Goal: Task Accomplishment & Management: Use online tool/utility

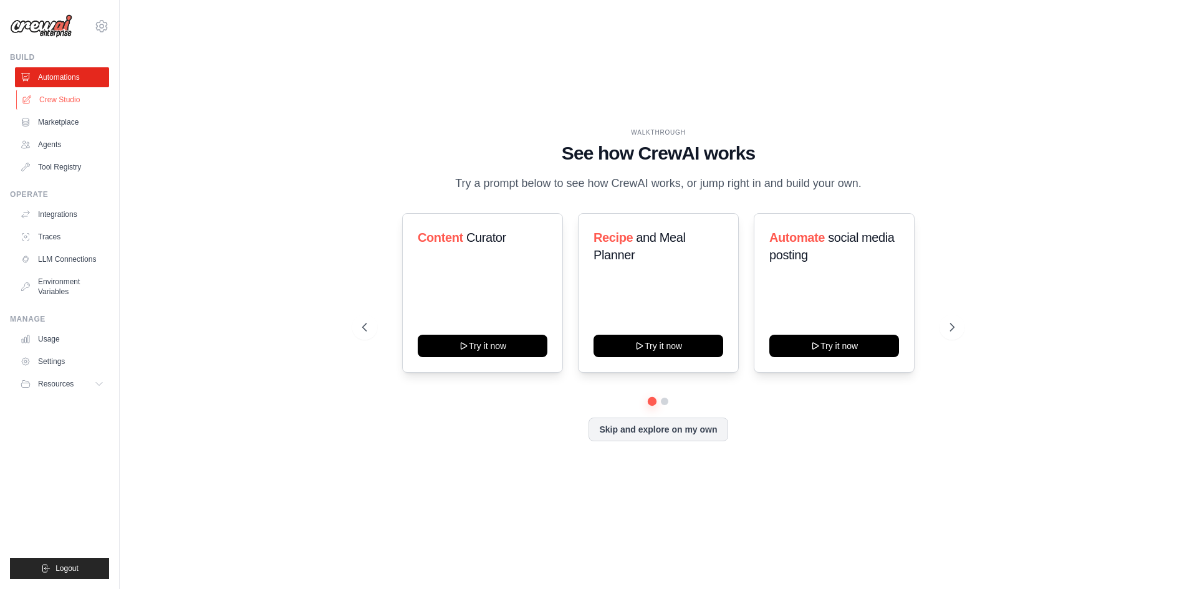
click at [64, 102] on link "Crew Studio" at bounding box center [63, 100] width 94 height 20
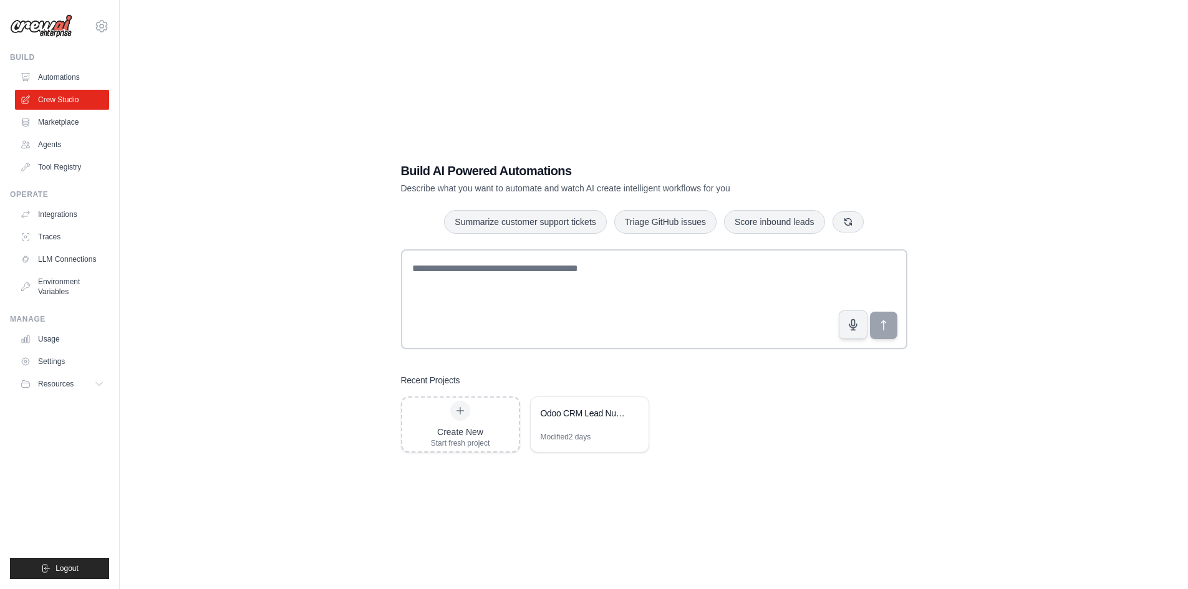
click at [64, 125] on link "Marketplace" at bounding box center [62, 122] width 94 height 20
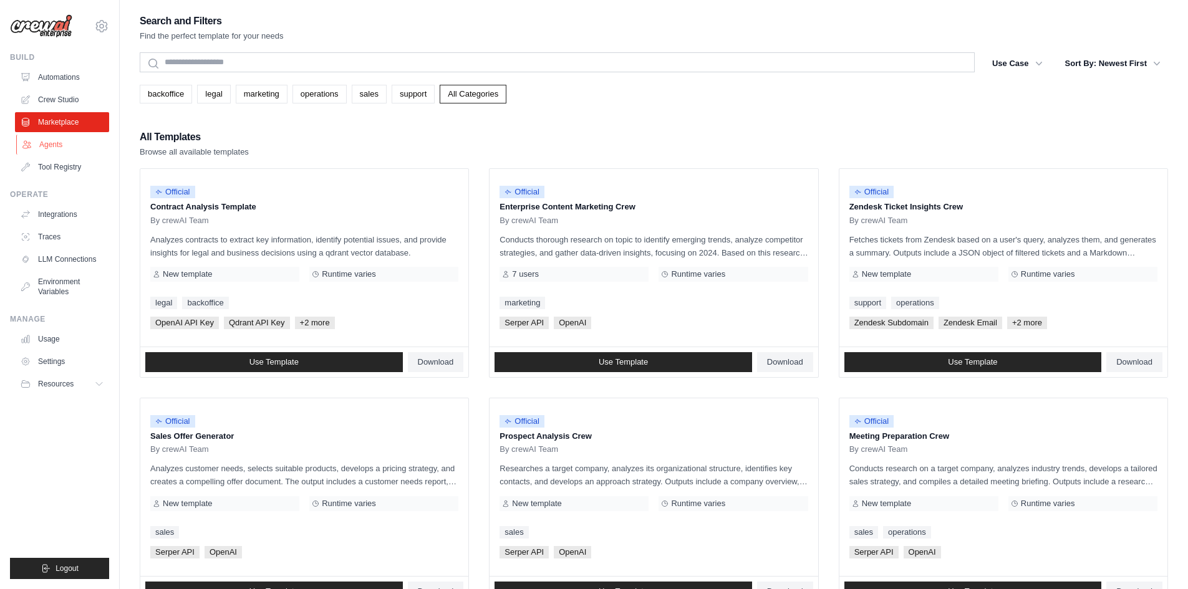
click at [66, 148] on link "Agents" at bounding box center [63, 145] width 94 height 20
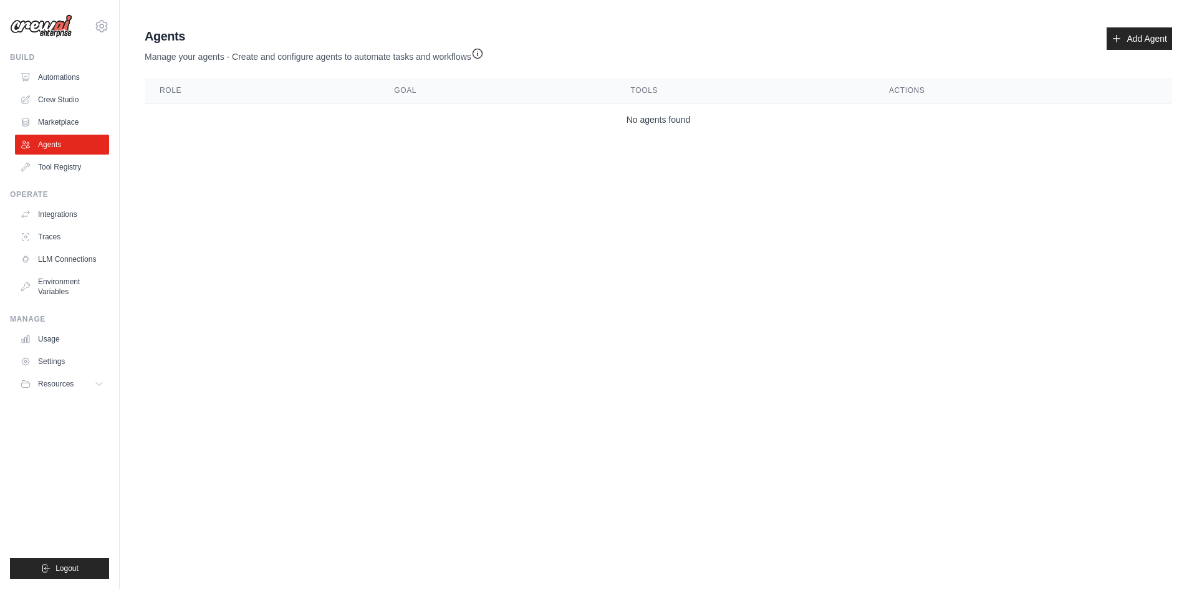
click at [69, 175] on link "Tool Registry" at bounding box center [62, 167] width 94 height 20
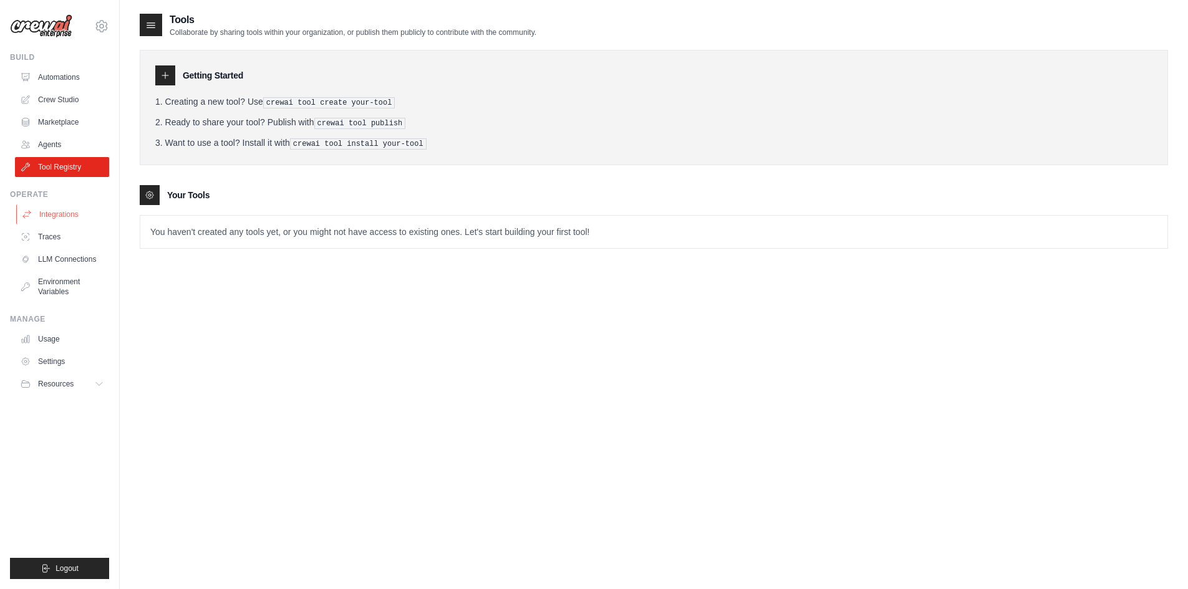
click at [71, 213] on link "Integrations" at bounding box center [63, 214] width 94 height 20
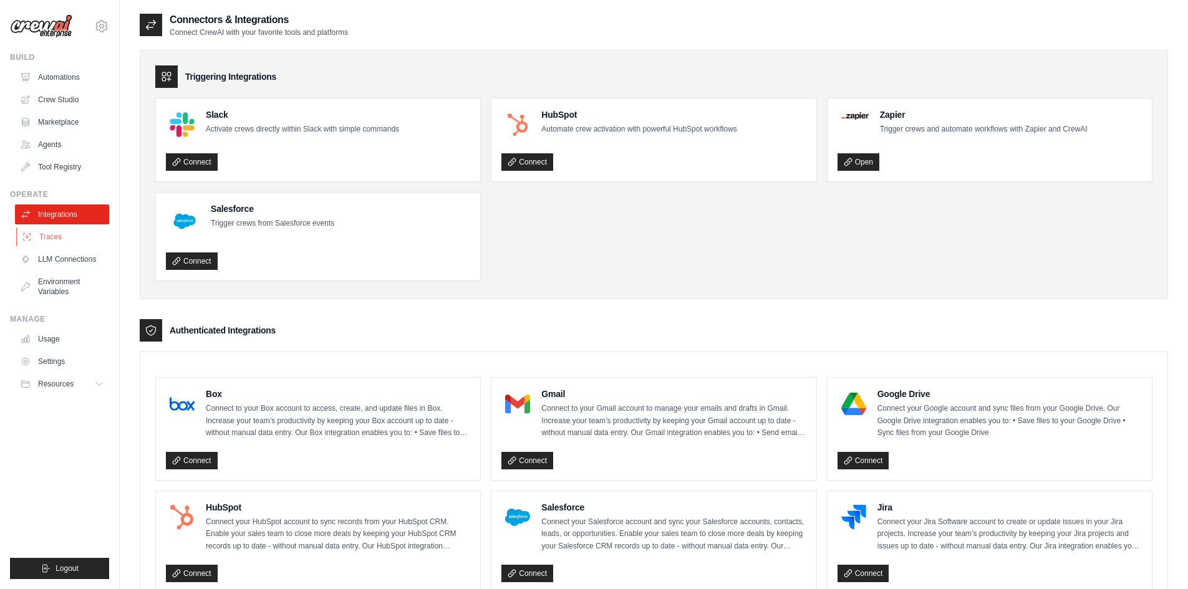
click at [59, 231] on link "Traces" at bounding box center [63, 237] width 94 height 20
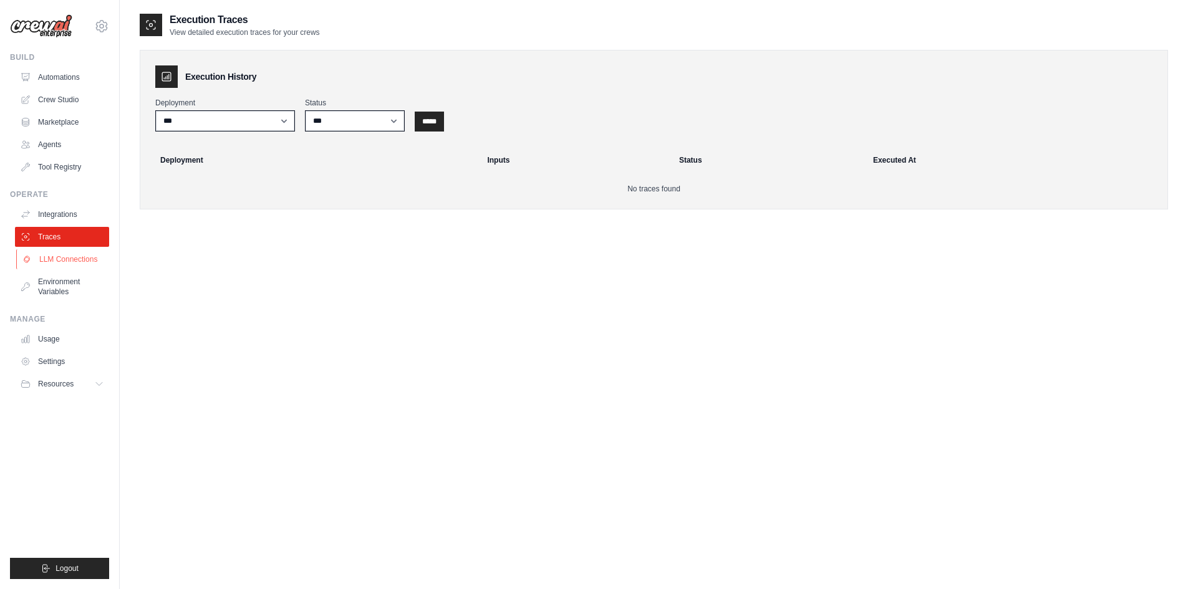
click at [57, 256] on link "LLM Connections" at bounding box center [63, 259] width 94 height 20
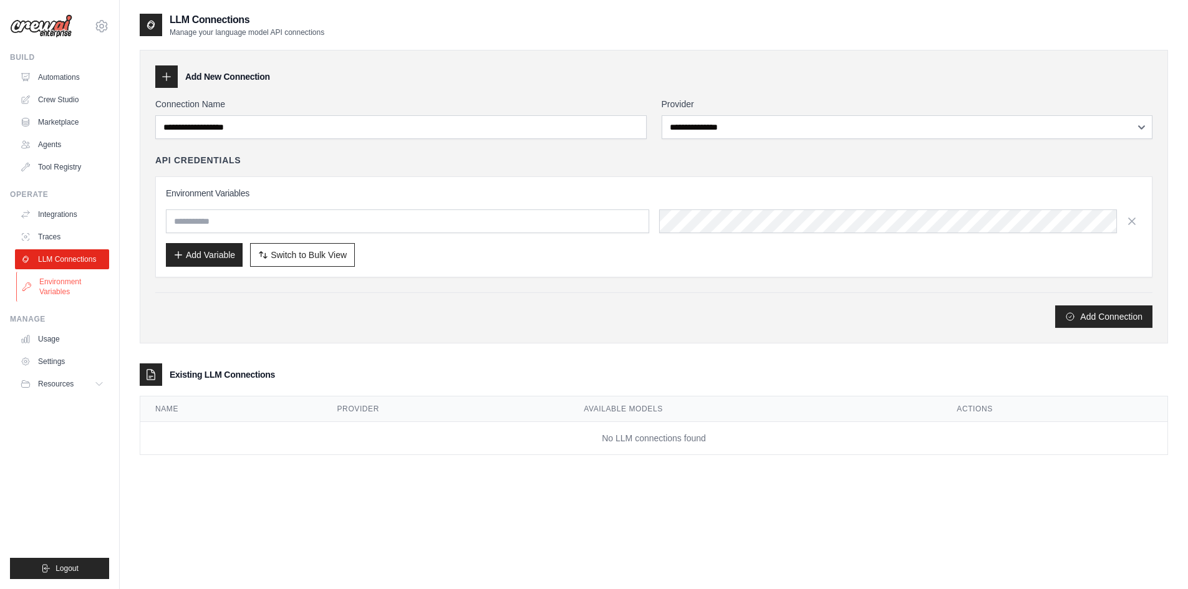
click at [75, 282] on link "Environment Variables" at bounding box center [63, 287] width 94 height 30
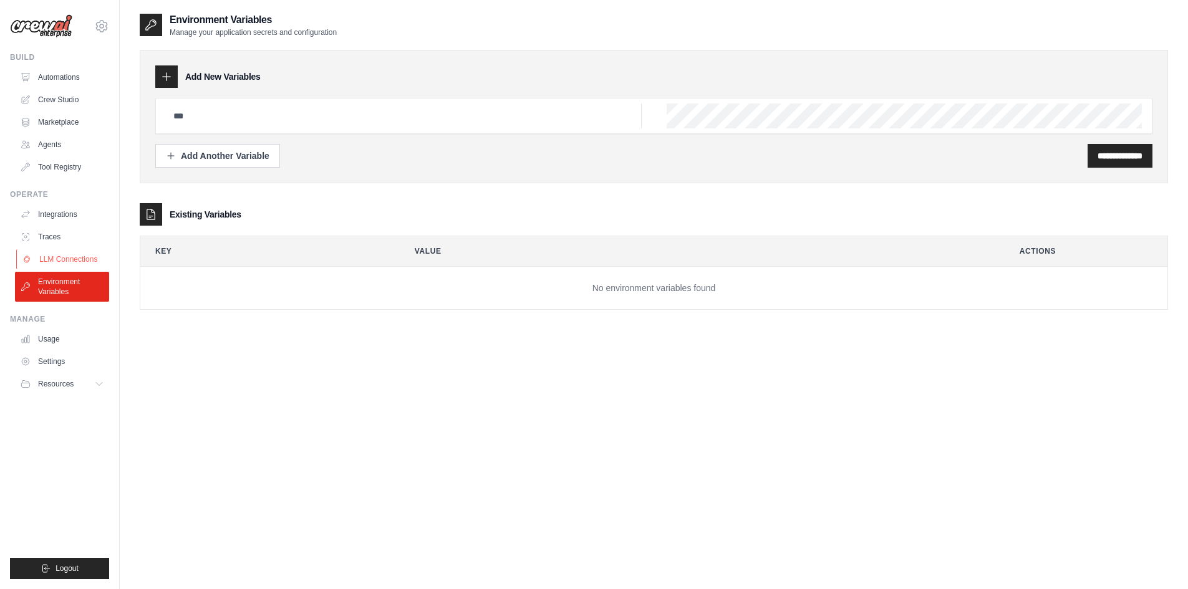
click at [70, 263] on link "LLM Connections" at bounding box center [63, 259] width 94 height 20
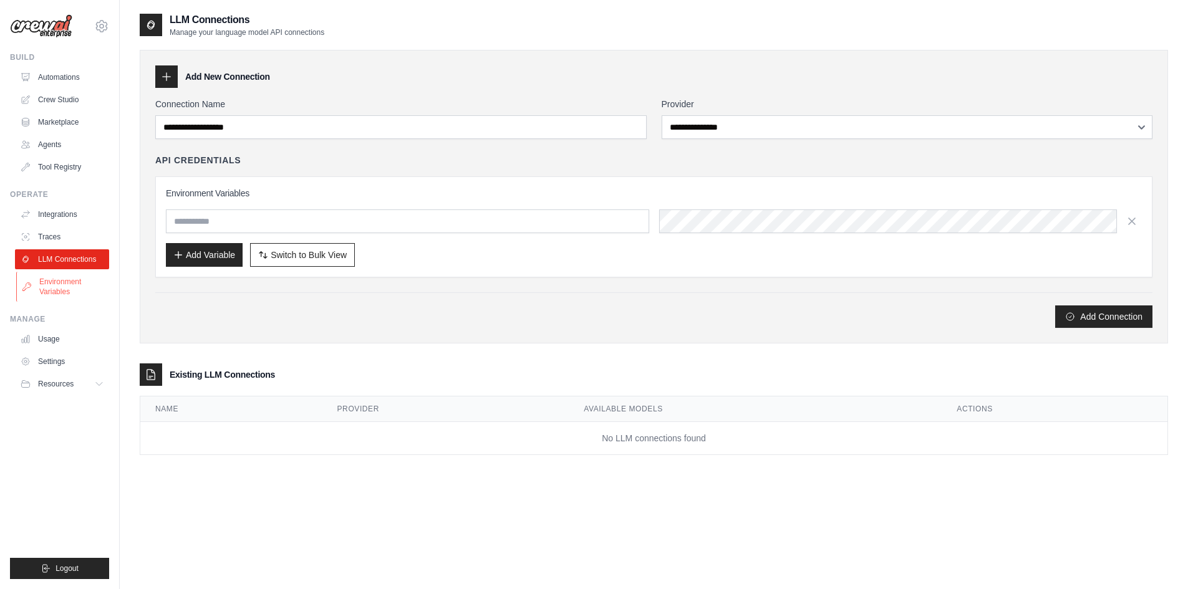
click at [76, 286] on link "Environment Variables" at bounding box center [63, 287] width 94 height 30
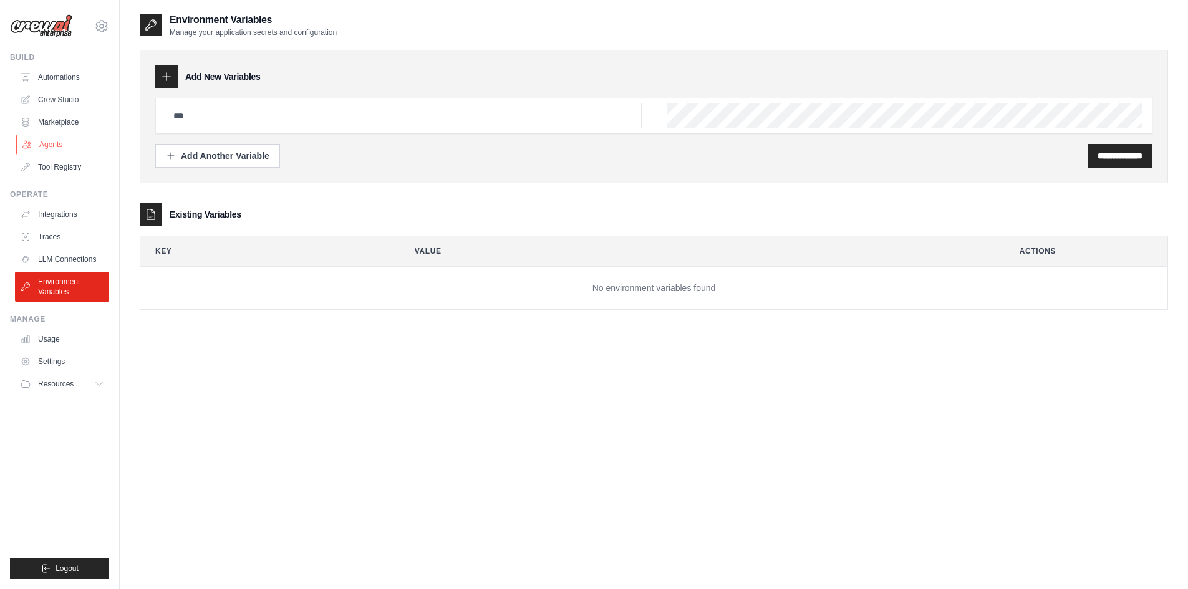
click at [64, 138] on link "Agents" at bounding box center [63, 145] width 94 height 20
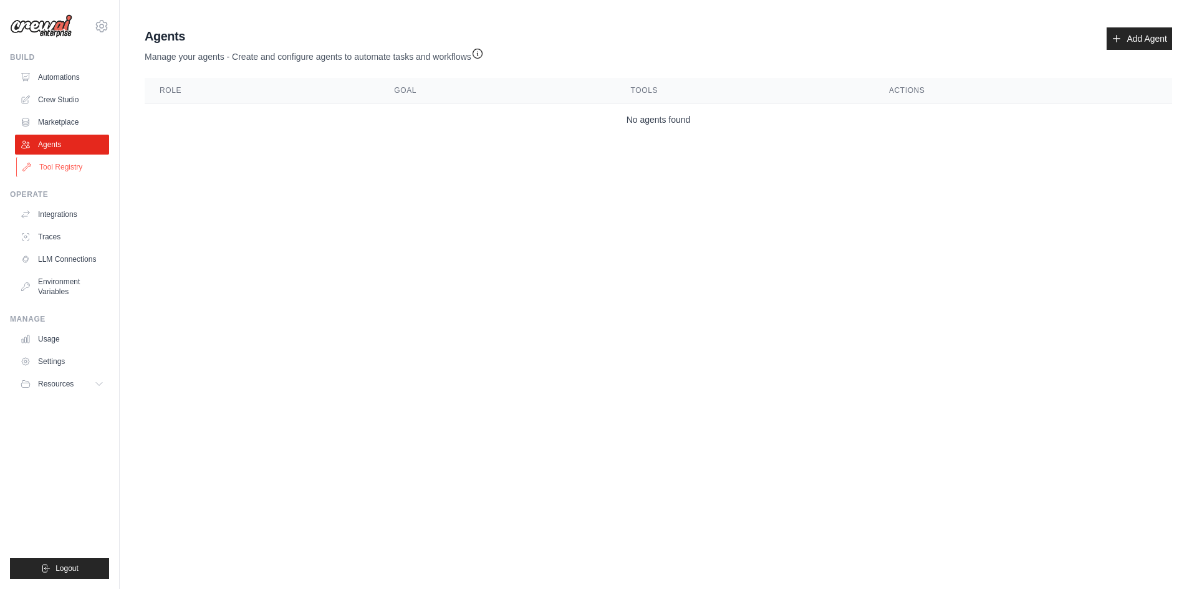
click at [80, 160] on link "Tool Registry" at bounding box center [63, 167] width 94 height 20
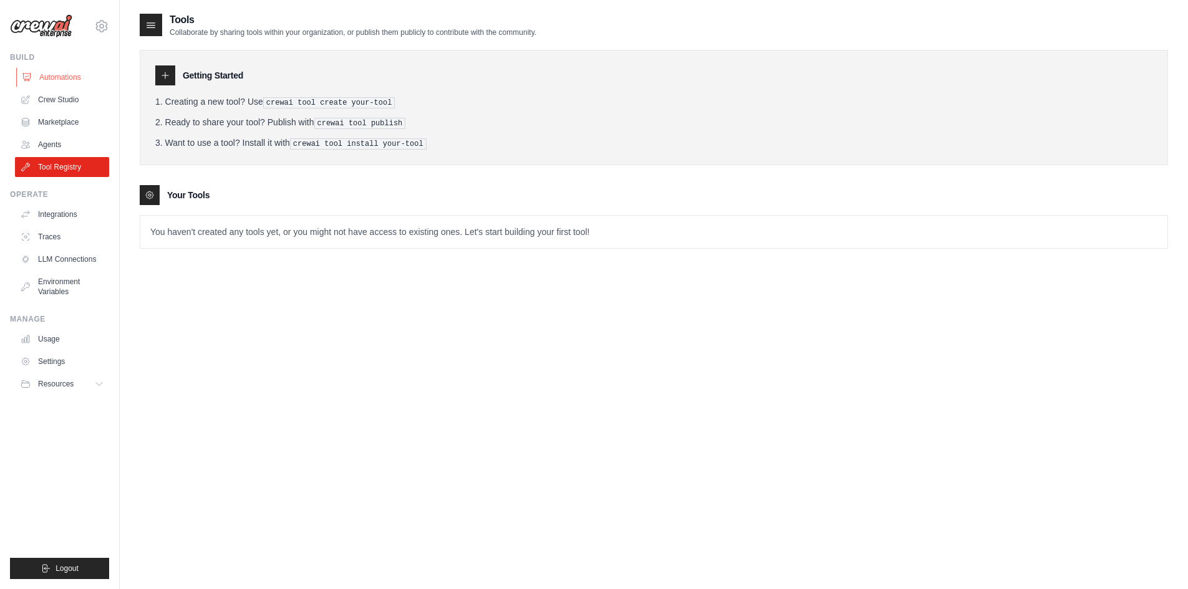
click at [59, 80] on link "Automations" at bounding box center [63, 77] width 94 height 20
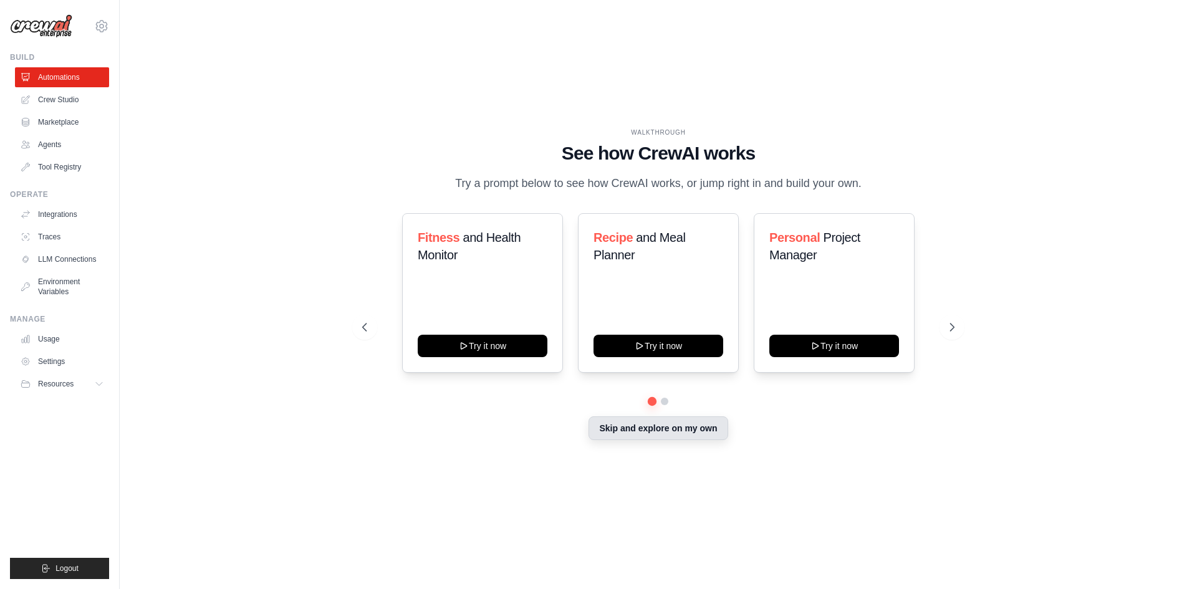
click at [672, 431] on button "Skip and explore on my own" at bounding box center [657, 428] width 139 height 24
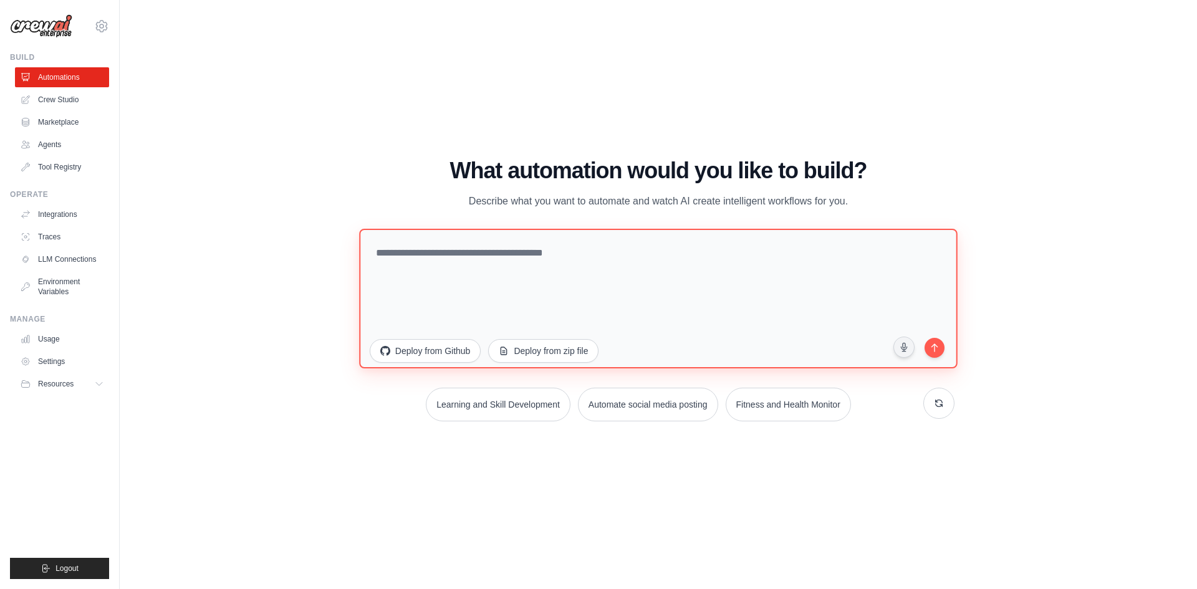
click at [711, 256] on textarea at bounding box center [658, 298] width 598 height 140
type textarea "*"
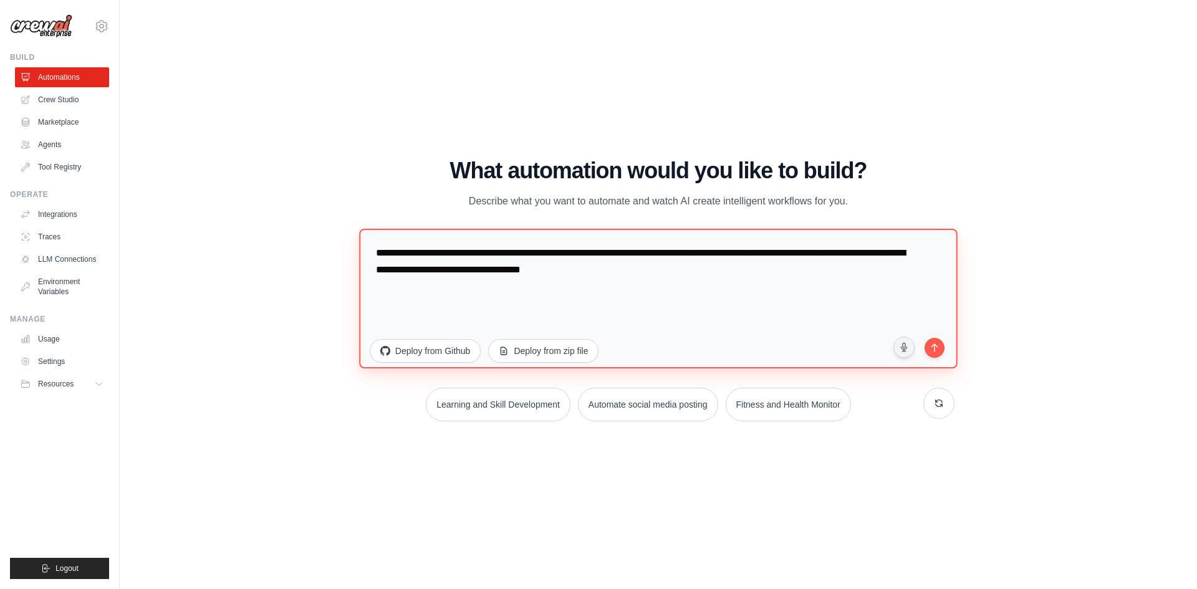
click at [531, 271] on textarea "**********" at bounding box center [658, 298] width 598 height 140
click at [771, 272] on textarea "**********" at bounding box center [658, 298] width 598 height 140
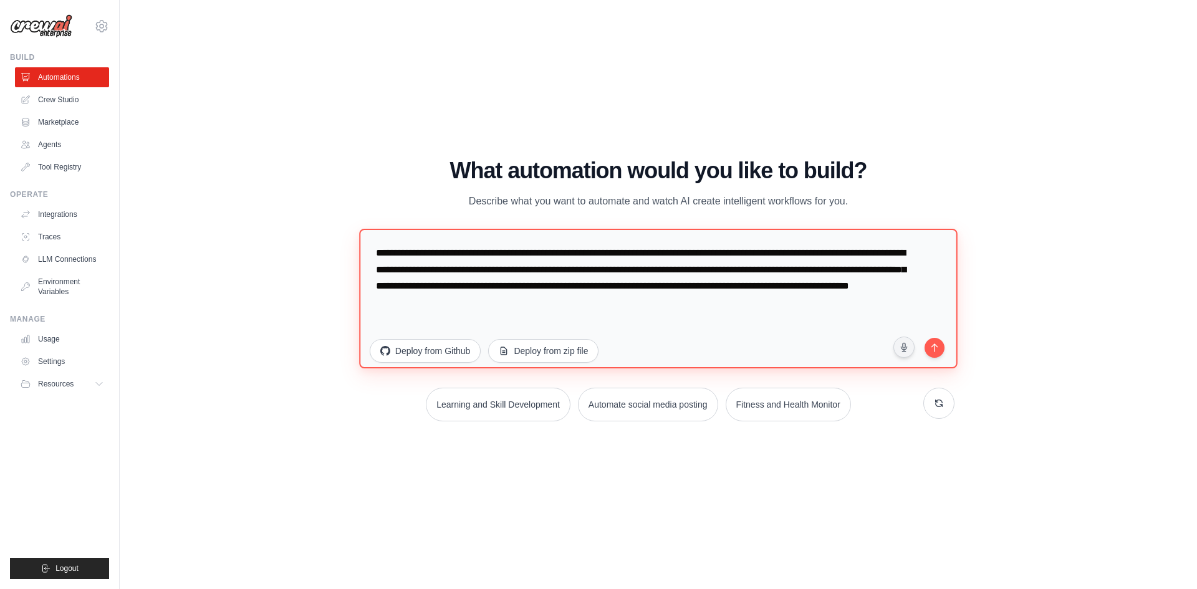
click at [469, 304] on textarea "**********" at bounding box center [658, 298] width 598 height 140
click at [643, 306] on textarea "**********" at bounding box center [658, 298] width 598 height 140
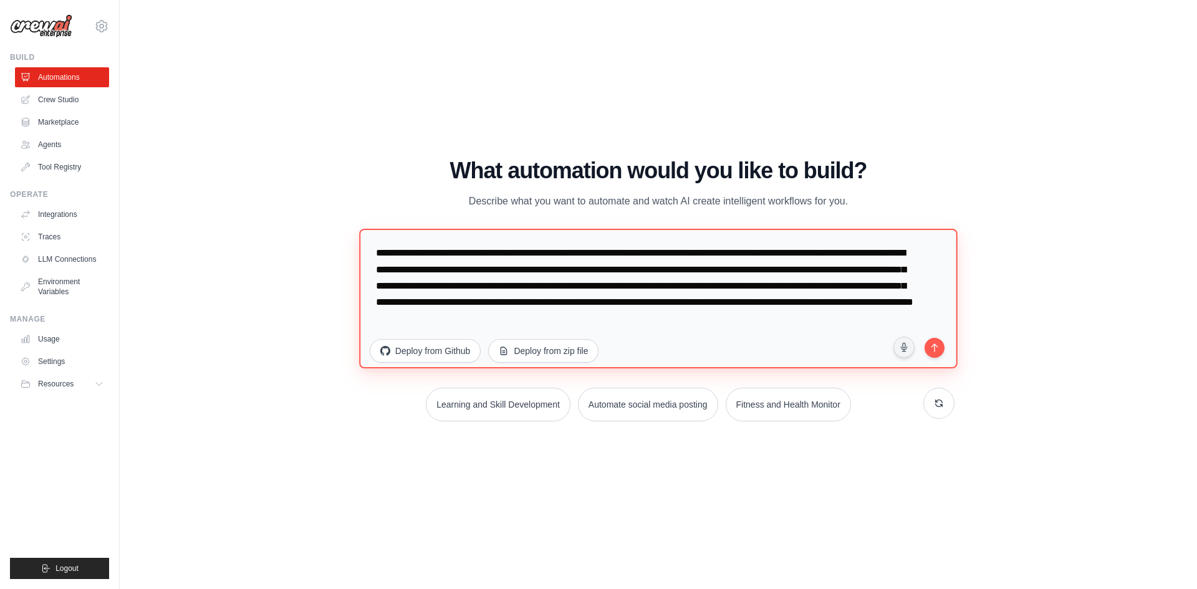
click at [774, 316] on textarea "**********" at bounding box center [658, 298] width 598 height 140
click at [615, 321] on textarea "**********" at bounding box center [658, 298] width 598 height 140
click at [808, 320] on textarea "**********" at bounding box center [658, 298] width 598 height 140
click at [813, 317] on textarea "**********" at bounding box center [658, 298] width 598 height 140
drag, startPoint x: 850, startPoint y: 320, endPoint x: 804, endPoint y: 320, distance: 46.1
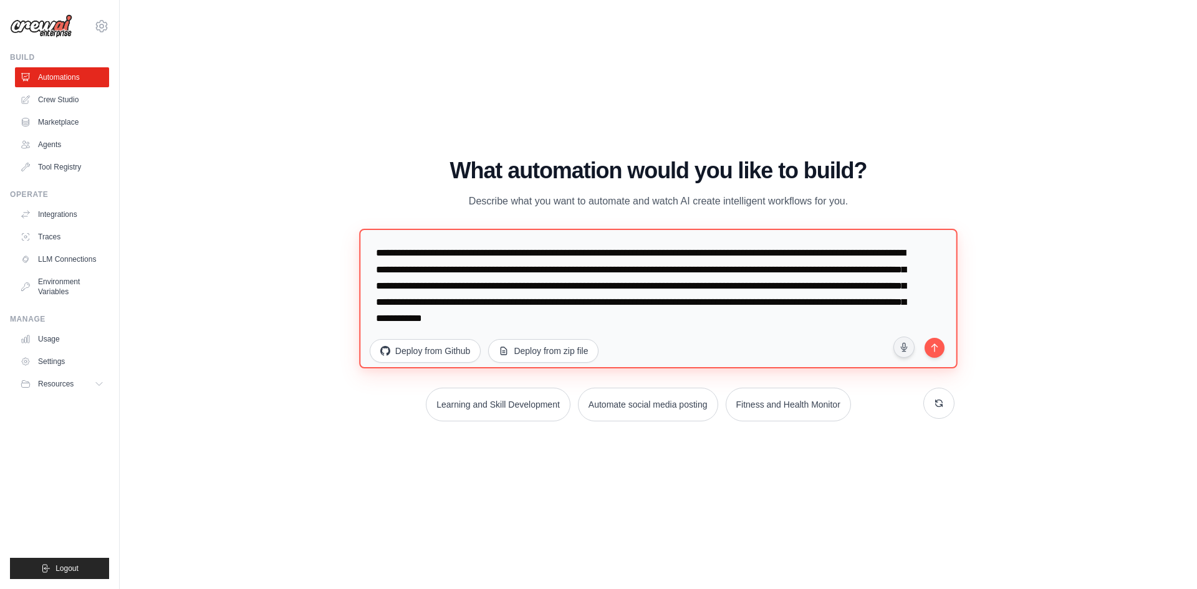
click at [804, 320] on textarea "**********" at bounding box center [658, 298] width 598 height 140
click at [436, 334] on textarea "**********" at bounding box center [658, 298] width 598 height 140
drag, startPoint x: 455, startPoint y: 335, endPoint x: 405, endPoint y: 329, distance: 50.2
click at [405, 329] on textarea "**********" at bounding box center [658, 298] width 598 height 140
click at [551, 335] on textarea "**********" at bounding box center [658, 298] width 598 height 140
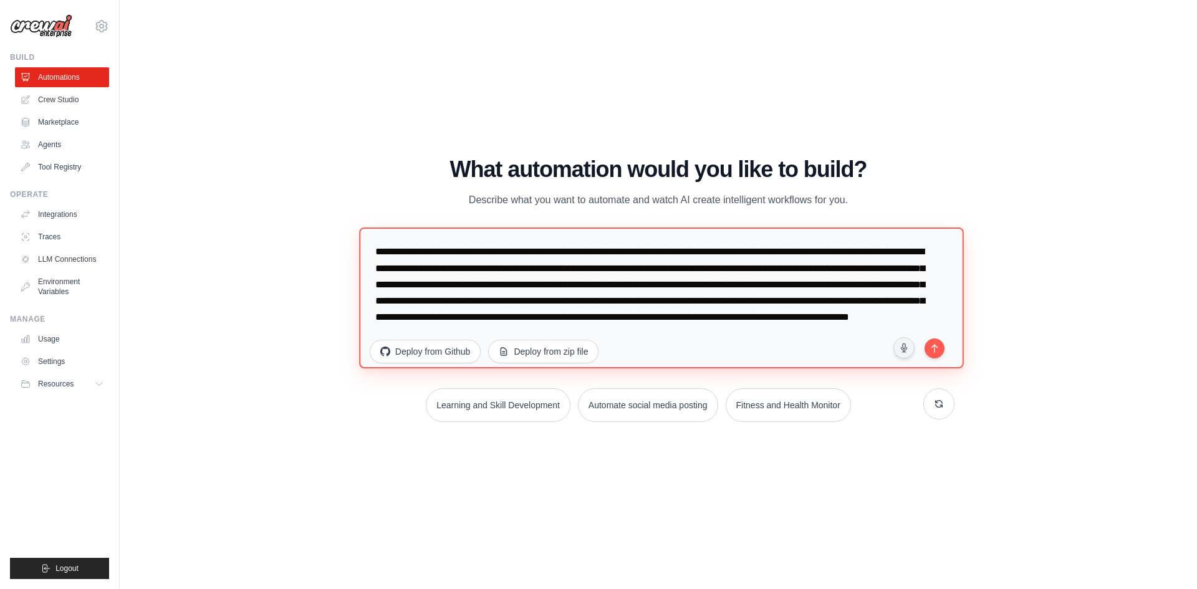
scroll to position [32, 0]
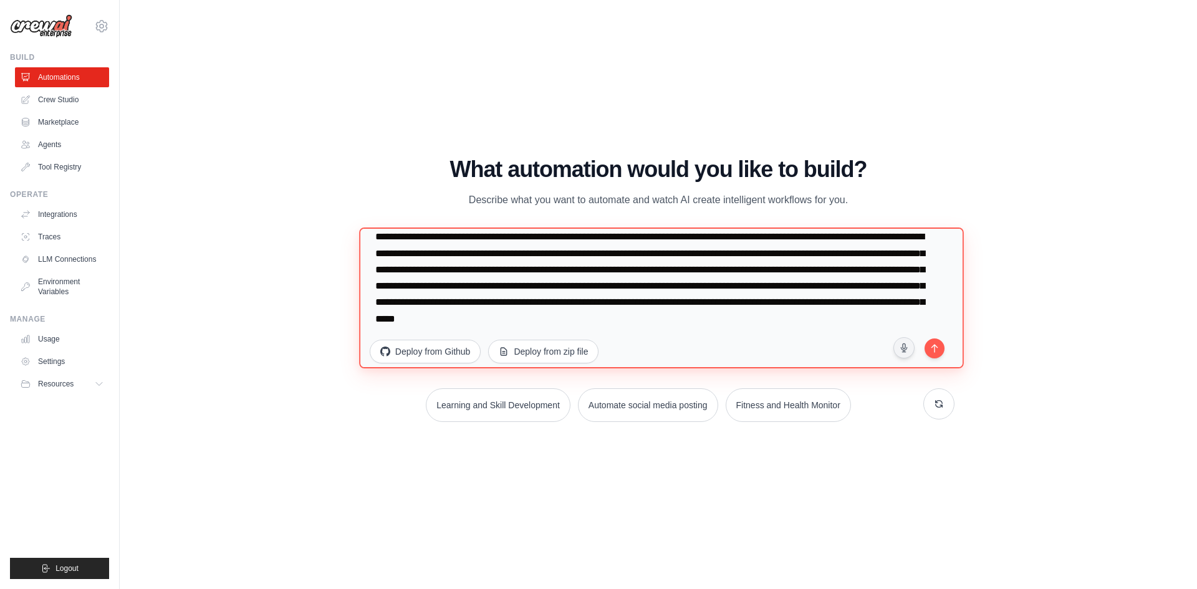
drag, startPoint x: 800, startPoint y: 284, endPoint x: 617, endPoint y: 318, distance: 185.7
click at [617, 318] on textarea "**********" at bounding box center [661, 298] width 604 height 141
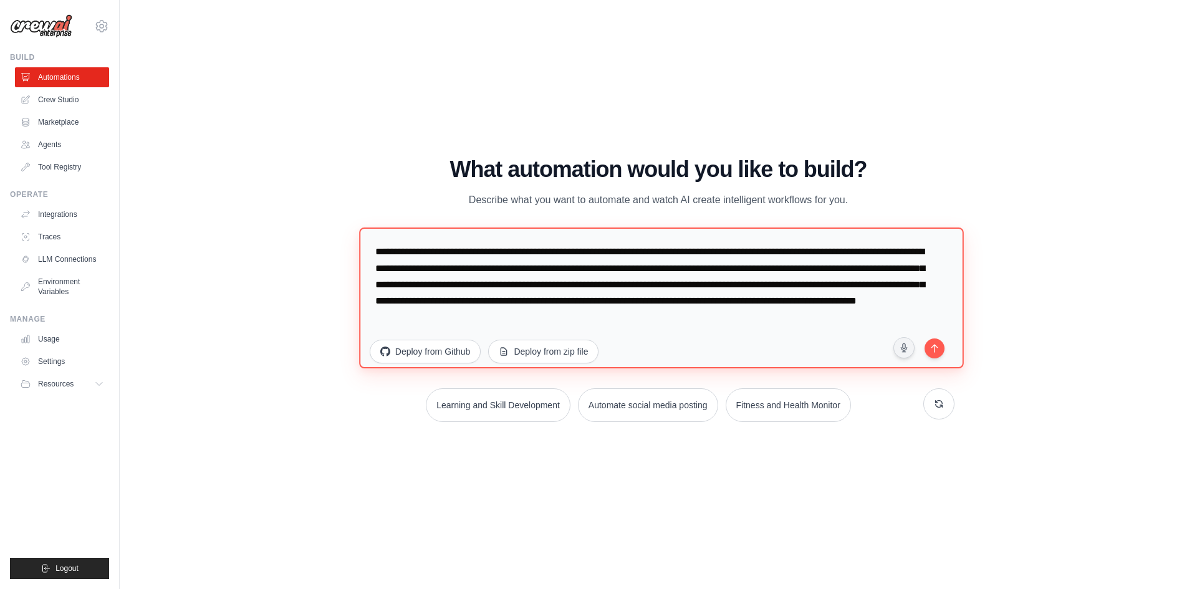
scroll to position [0, 0]
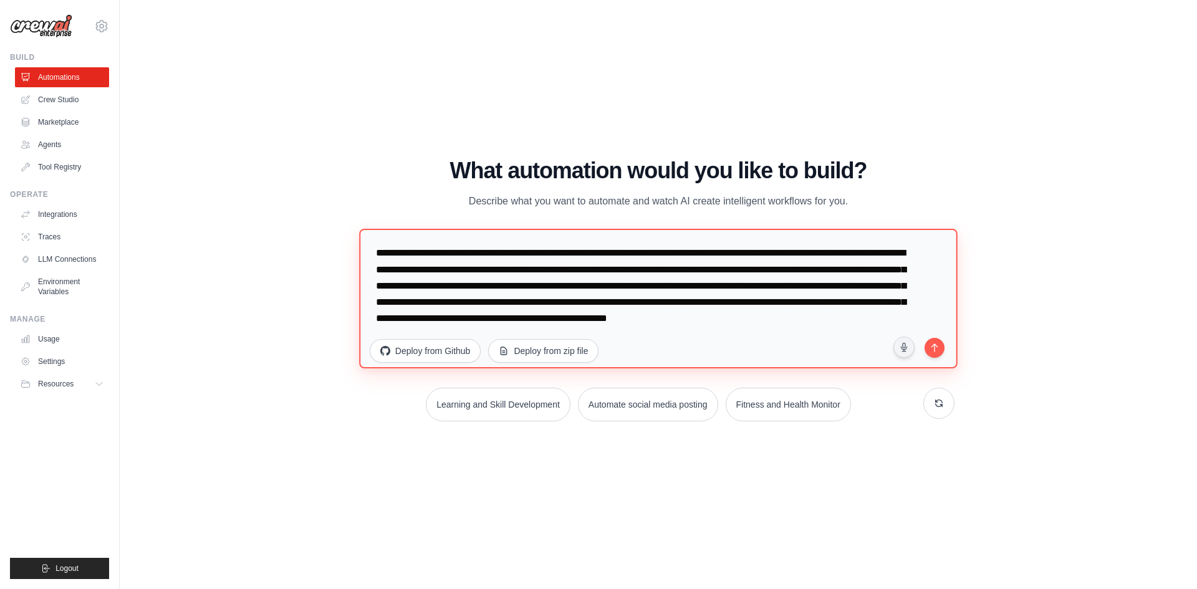
click at [850, 320] on textarea "**********" at bounding box center [658, 298] width 598 height 140
click at [610, 333] on textarea "**********" at bounding box center [658, 298] width 598 height 140
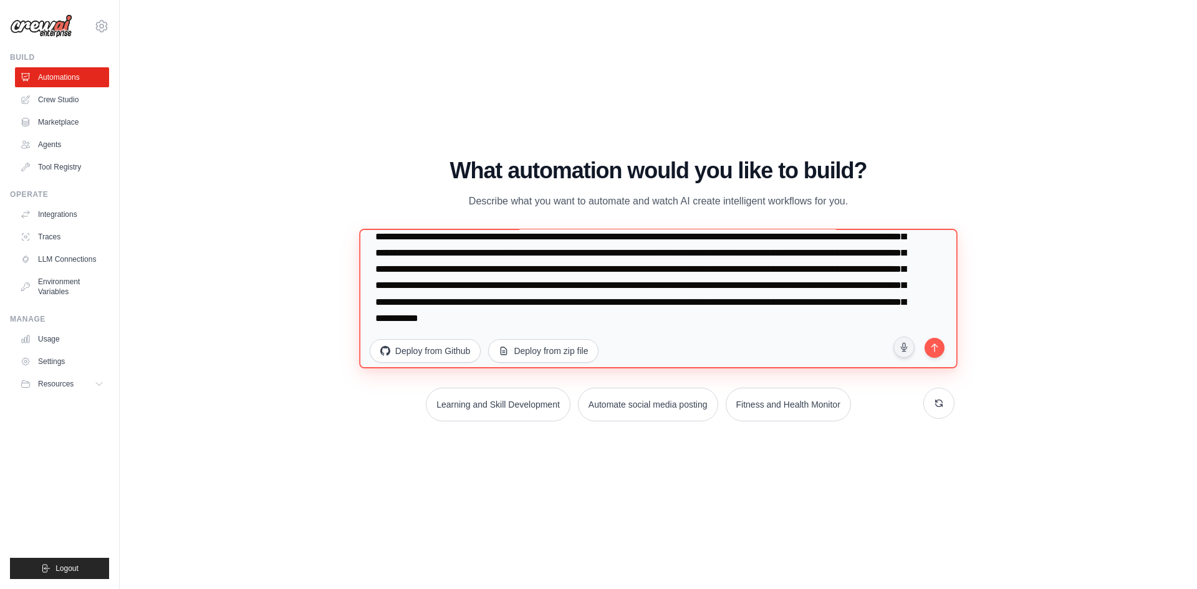
scroll to position [65, 0]
type textarea "**********"
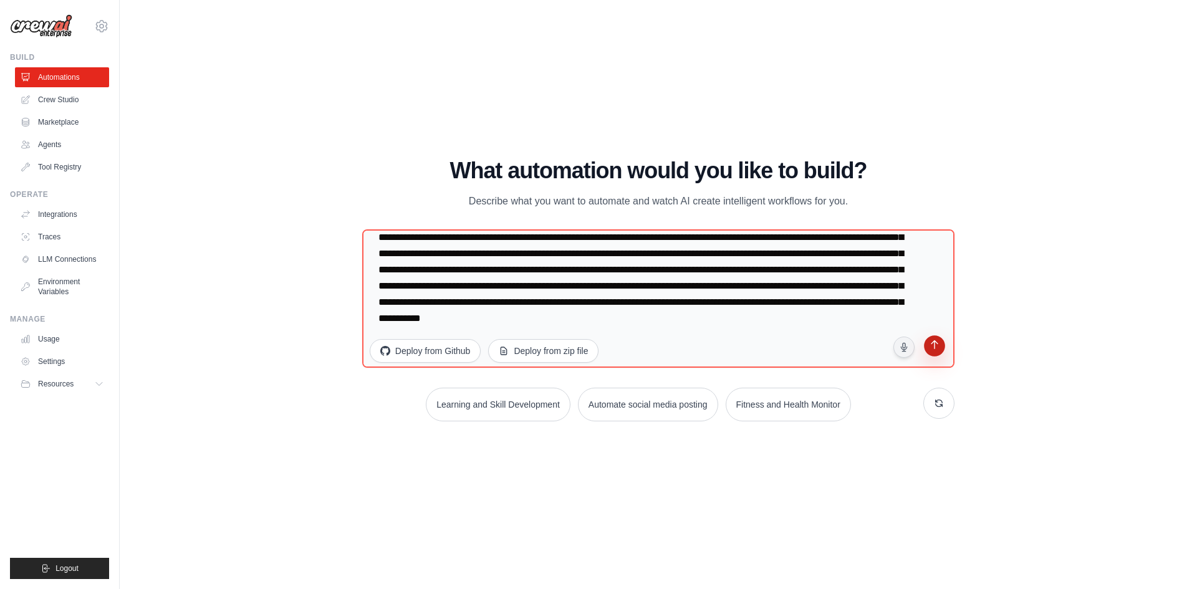
click at [929, 348] on icon "submit" at bounding box center [935, 346] width 12 height 12
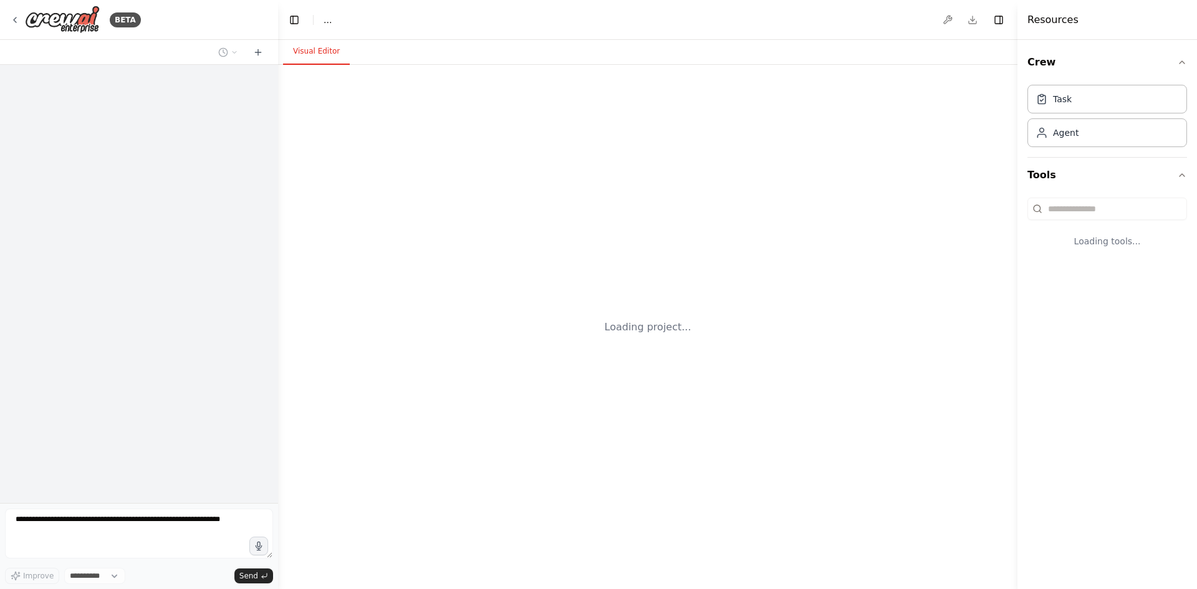
select select "****"
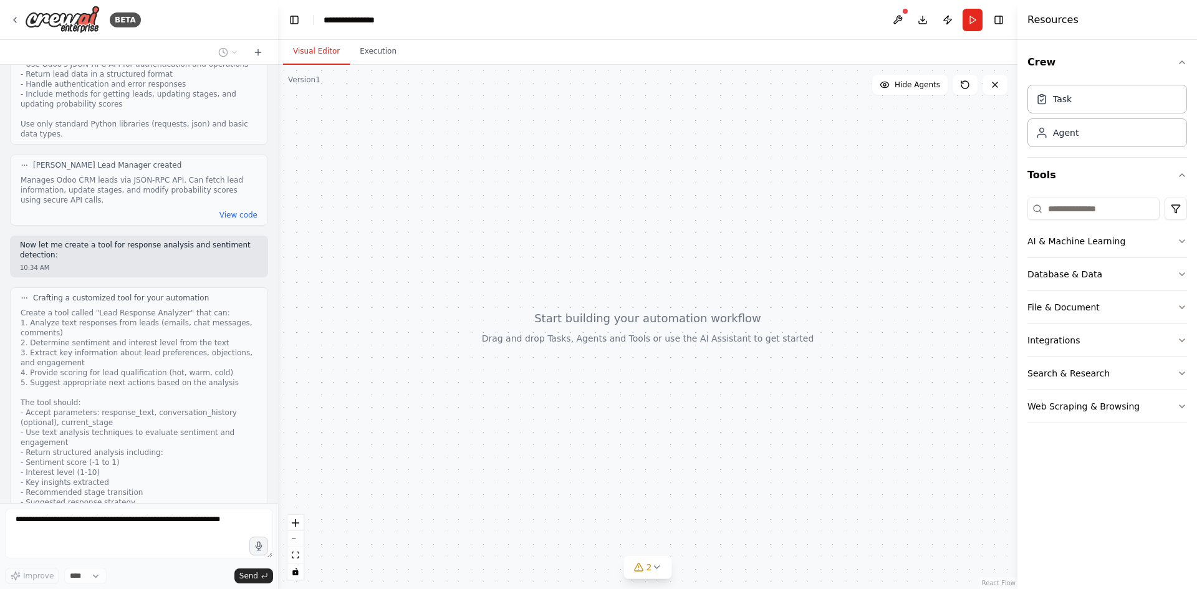
scroll to position [933, 0]
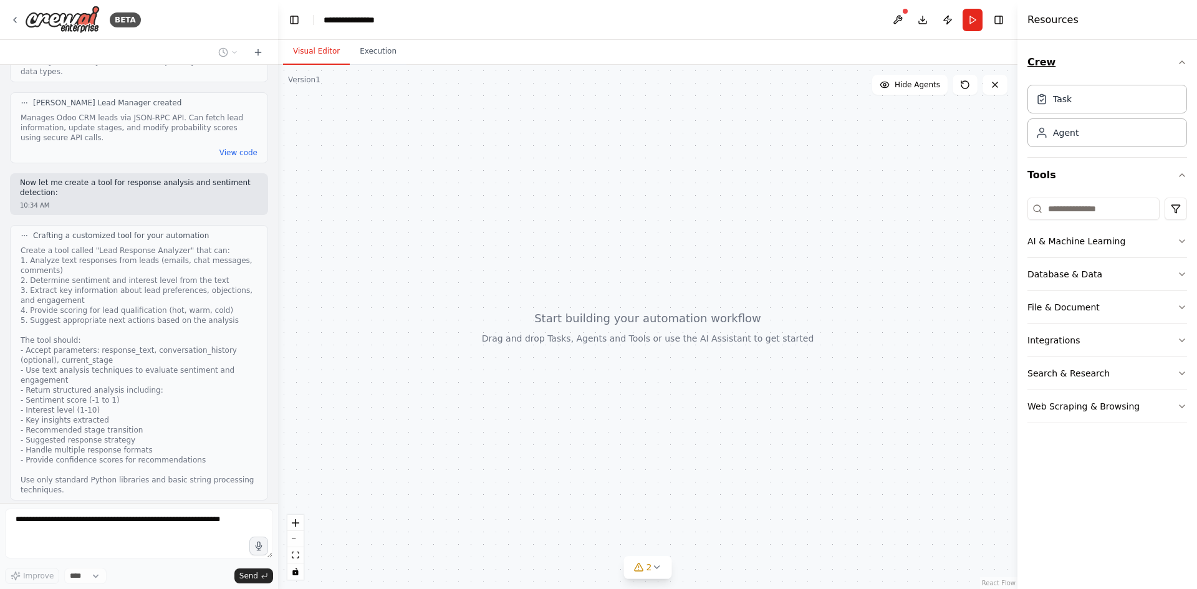
click at [1184, 60] on icon "button" at bounding box center [1182, 62] width 10 height 10
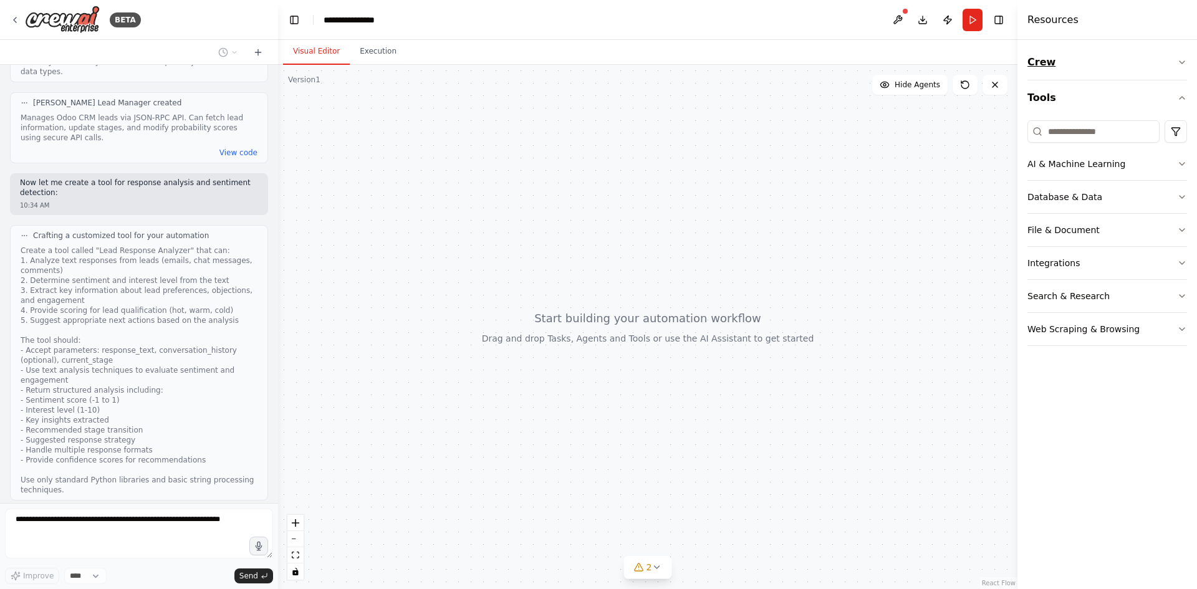
click at [1184, 56] on button "Crew" at bounding box center [1107, 62] width 160 height 35
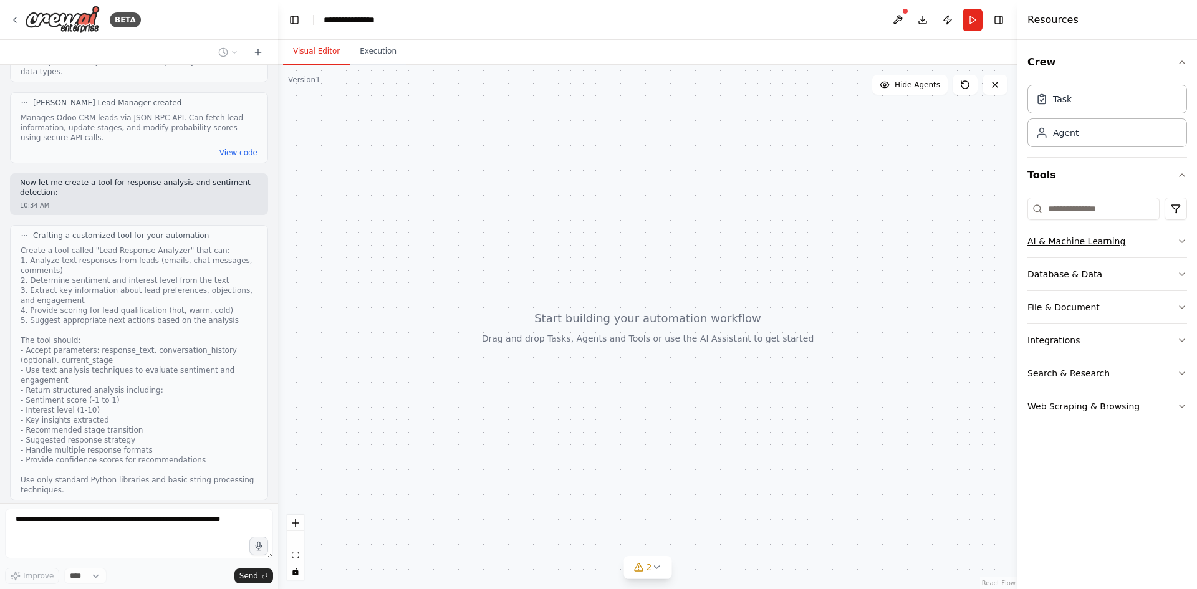
click at [1185, 247] on button "AI & Machine Learning" at bounding box center [1107, 241] width 160 height 32
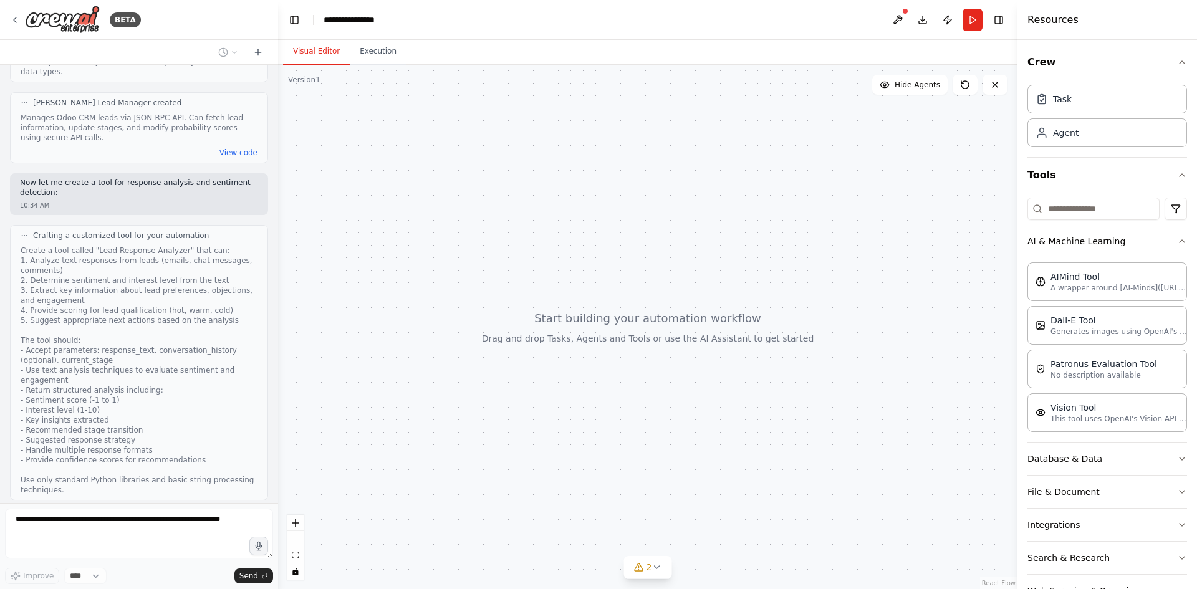
click at [1181, 243] on div "Crew Task Agent Tools AI & Machine Learning AIMind Tool A wrapper around [AI-Mi…" at bounding box center [1107, 314] width 180 height 549
click at [1175, 246] on button "AI & Machine Learning" at bounding box center [1107, 241] width 160 height 32
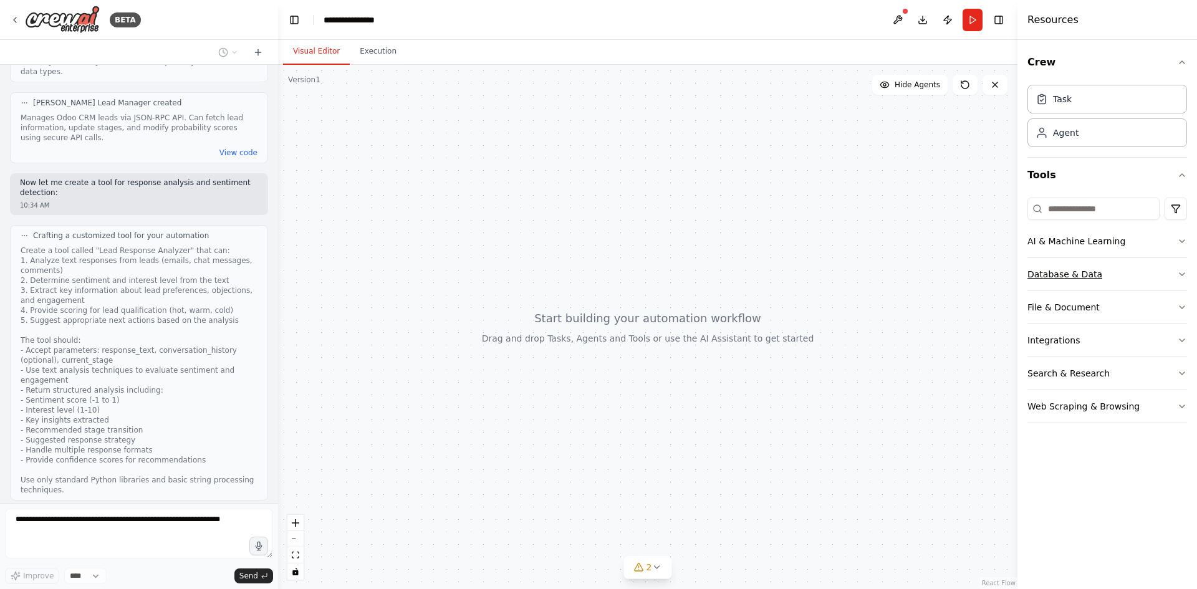
click at [1168, 270] on button "Database & Data" at bounding box center [1107, 274] width 160 height 32
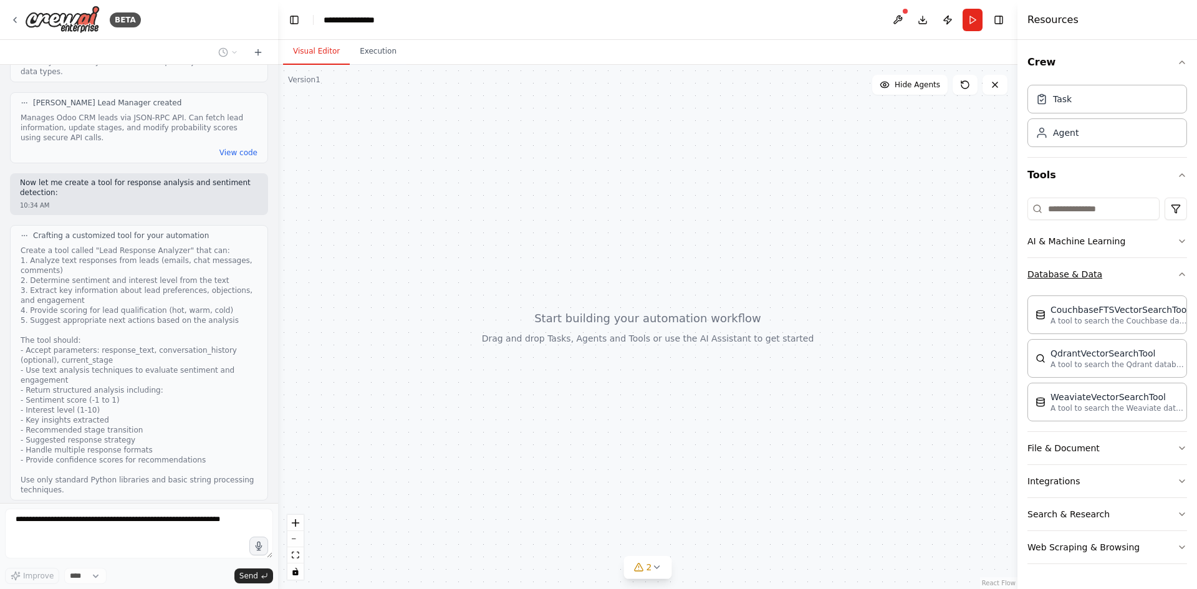
click at [1168, 270] on button "Database & Data" at bounding box center [1107, 274] width 160 height 32
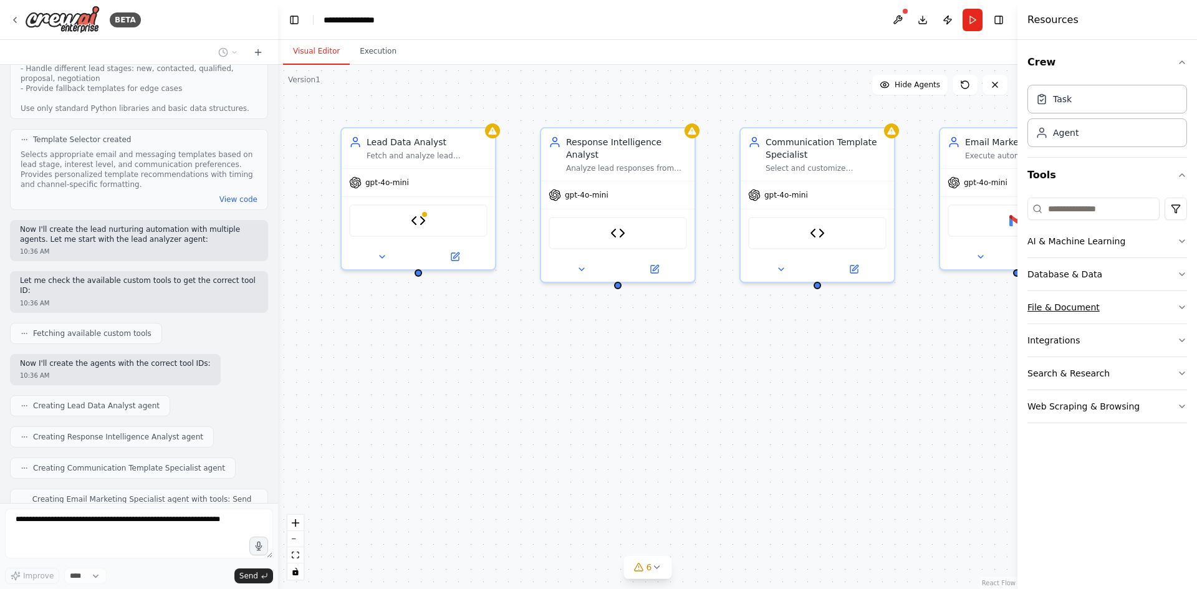
scroll to position [1754, 0]
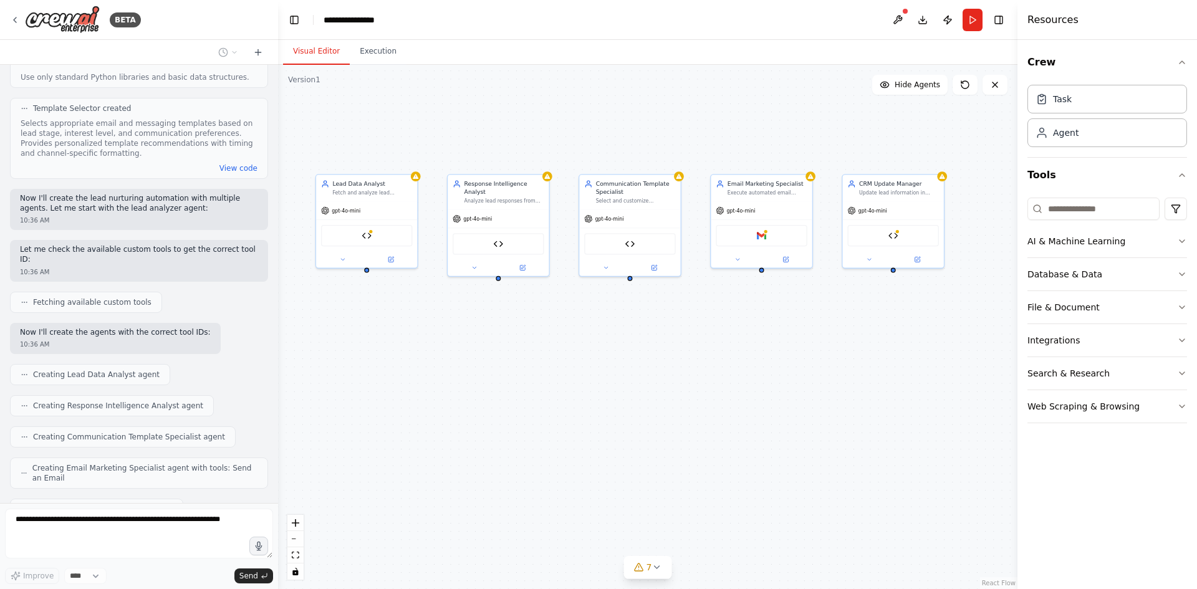
drag, startPoint x: 857, startPoint y: 371, endPoint x: 645, endPoint y: 371, distance: 212.6
click at [645, 371] on div "Lead Data Analyst Fetch and analyze lead information from Odoo CRM, including c…" at bounding box center [647, 327] width 739 height 524
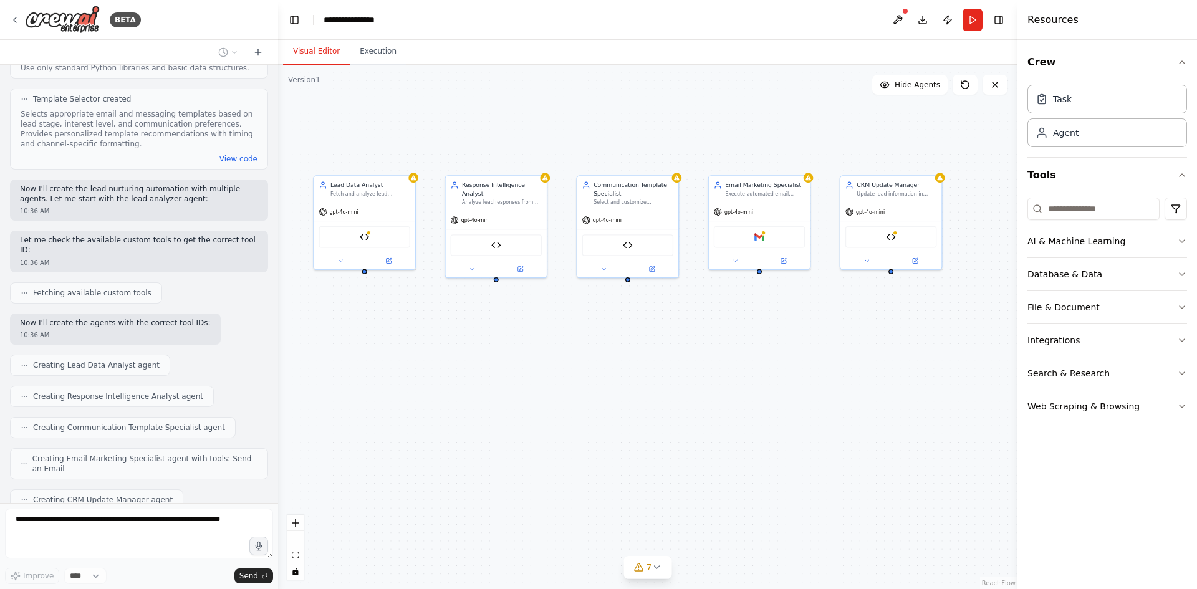
scroll to position [1827, 0]
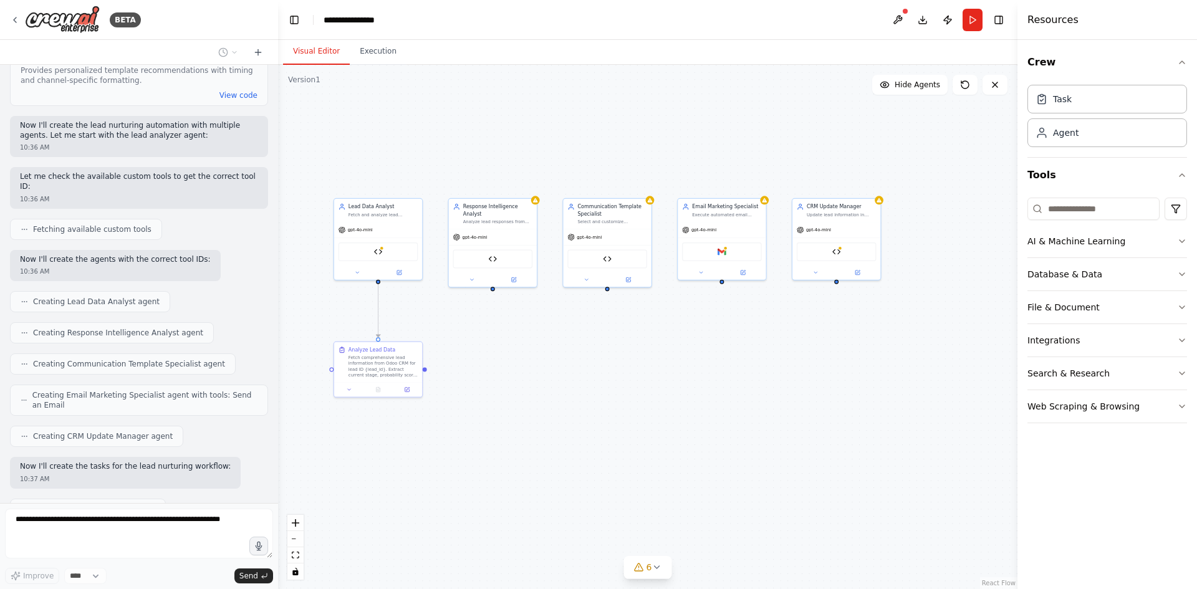
drag, startPoint x: 711, startPoint y: 364, endPoint x: 687, endPoint y: 359, distance: 24.8
click at [687, 362] on div ".deletable-edge-delete-btn { width: 20px; height: 20px; border: 0px solid #ffff…" at bounding box center [647, 327] width 739 height 524
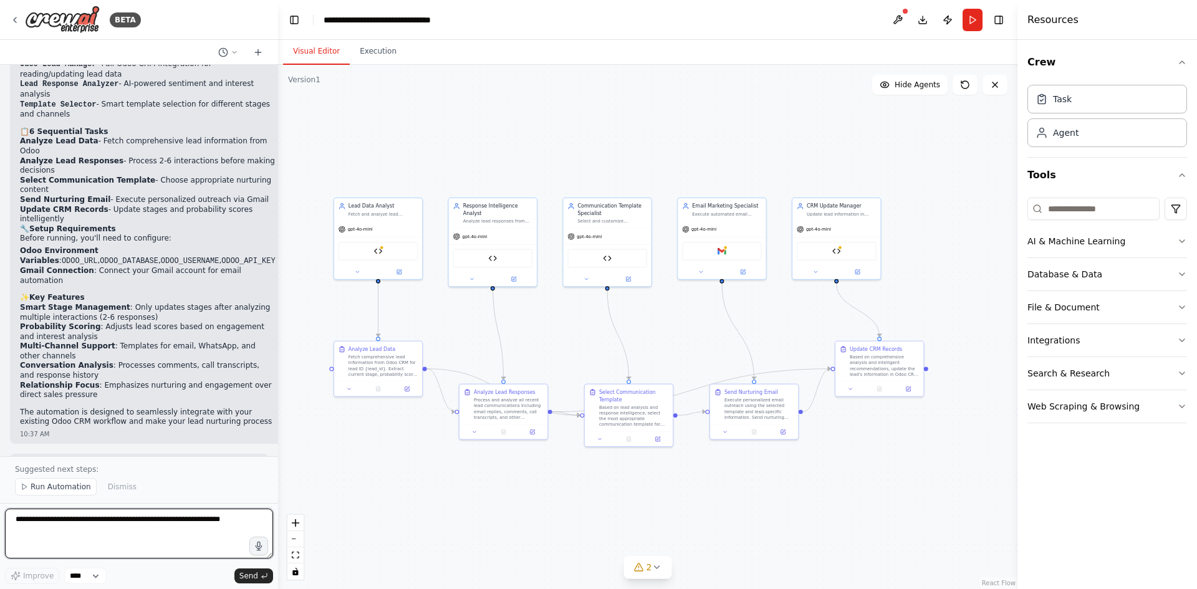
scroll to position [2691, 0]
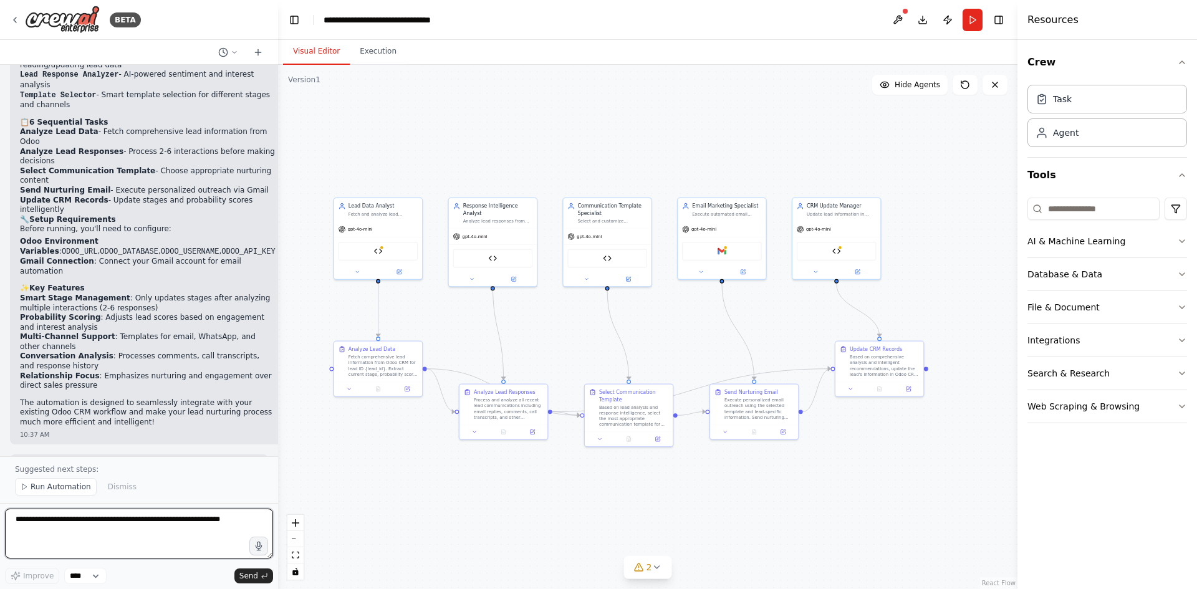
type textarea "*"
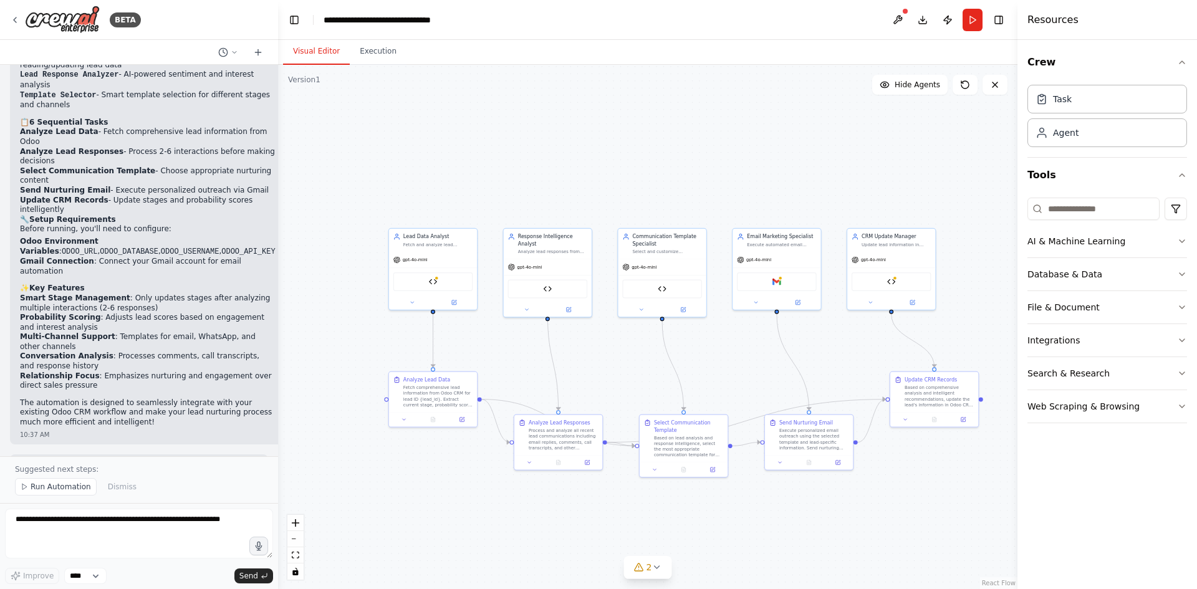
drag, startPoint x: 438, startPoint y: 464, endPoint x: 491, endPoint y: 489, distance: 58.3
click at [492, 494] on div ".deletable-edge-delete-btn { width: 20px; height: 20px; border: 0px solid #ffff…" at bounding box center [647, 327] width 739 height 524
click at [218, 523] on textarea at bounding box center [139, 534] width 268 height 50
type textarea "*"
type textarea "**********"
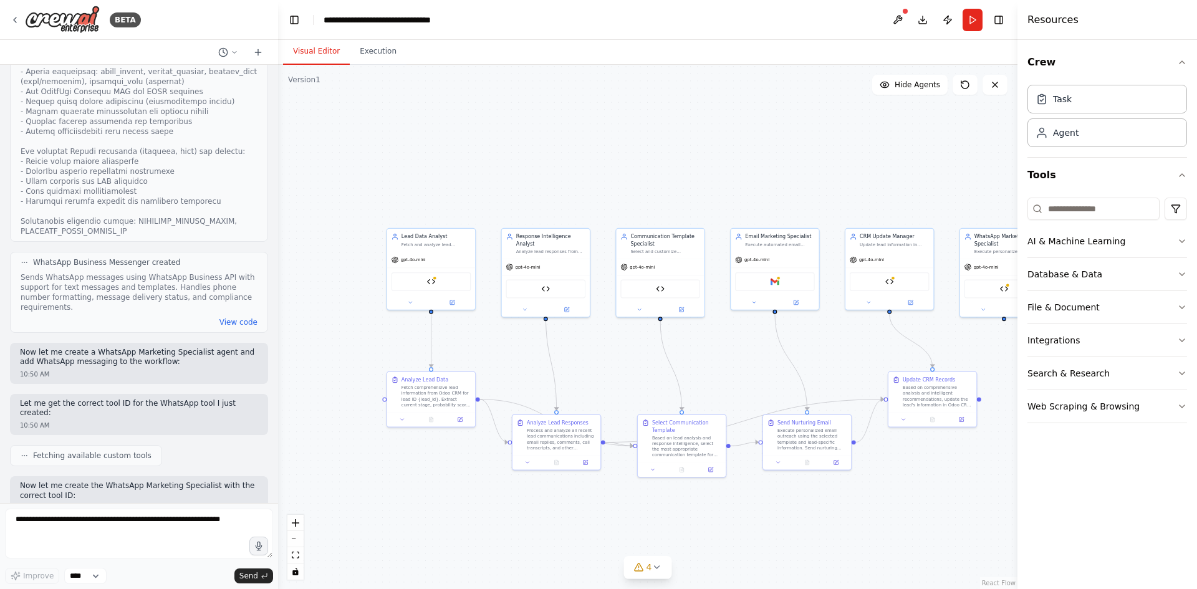
scroll to position [3540, 0]
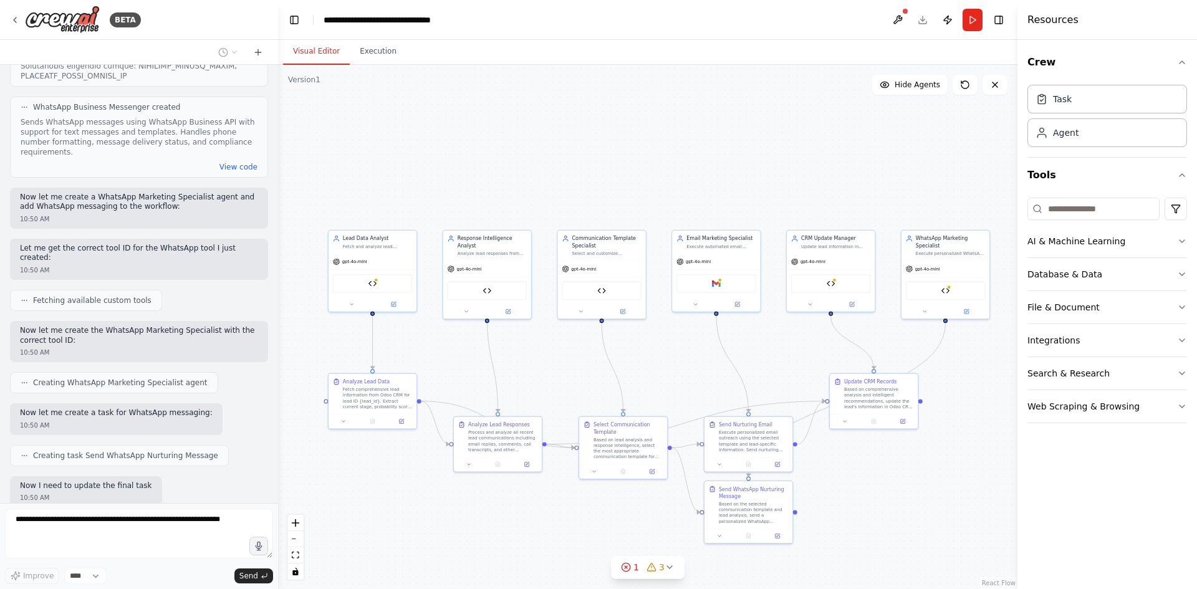
drag, startPoint x: 706, startPoint y: 90, endPoint x: 648, endPoint y: 92, distance: 58.6
click at [648, 92] on div ".deletable-edge-delete-btn { width: 20px; height: 20px; border: 0px solid #ffff…" at bounding box center [647, 327] width 739 height 524
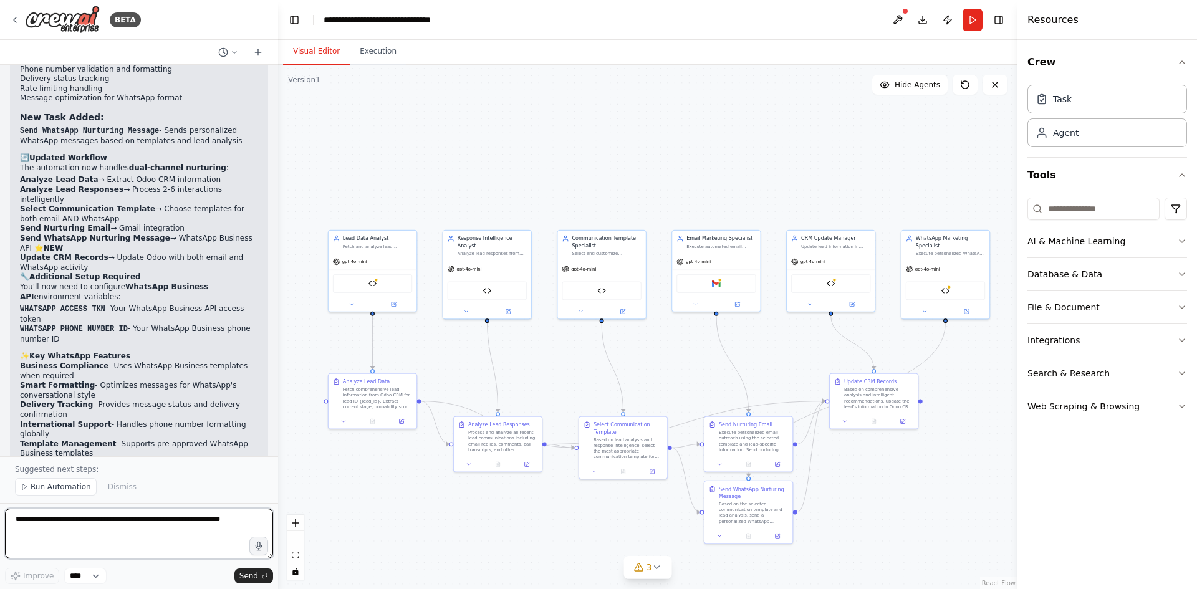
scroll to position [4510, 0]
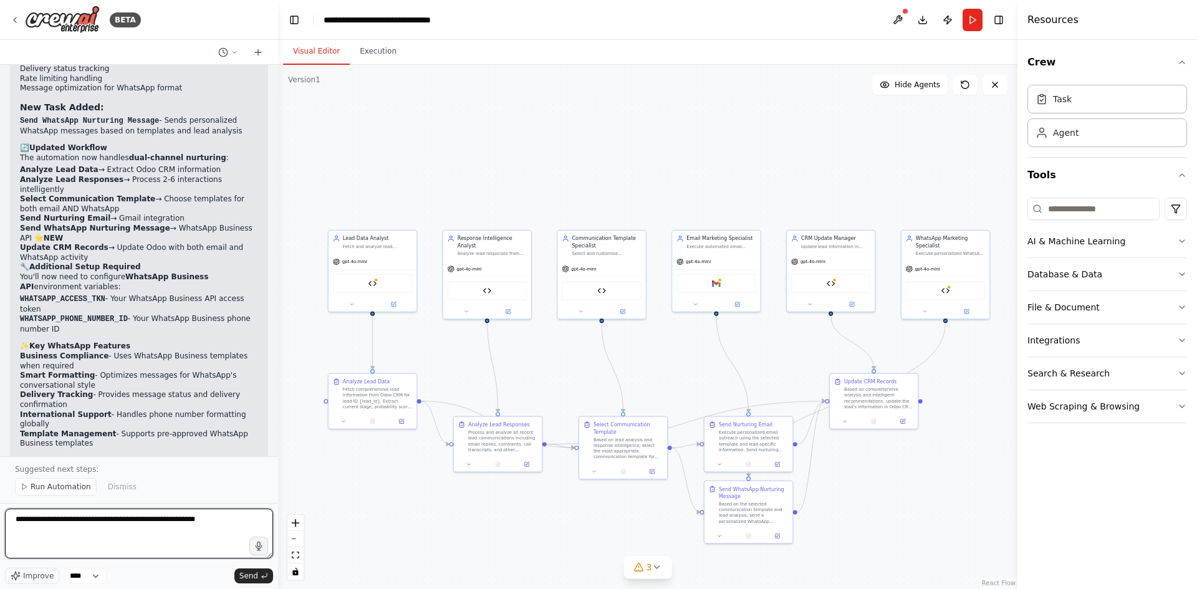
type textarea "**********"
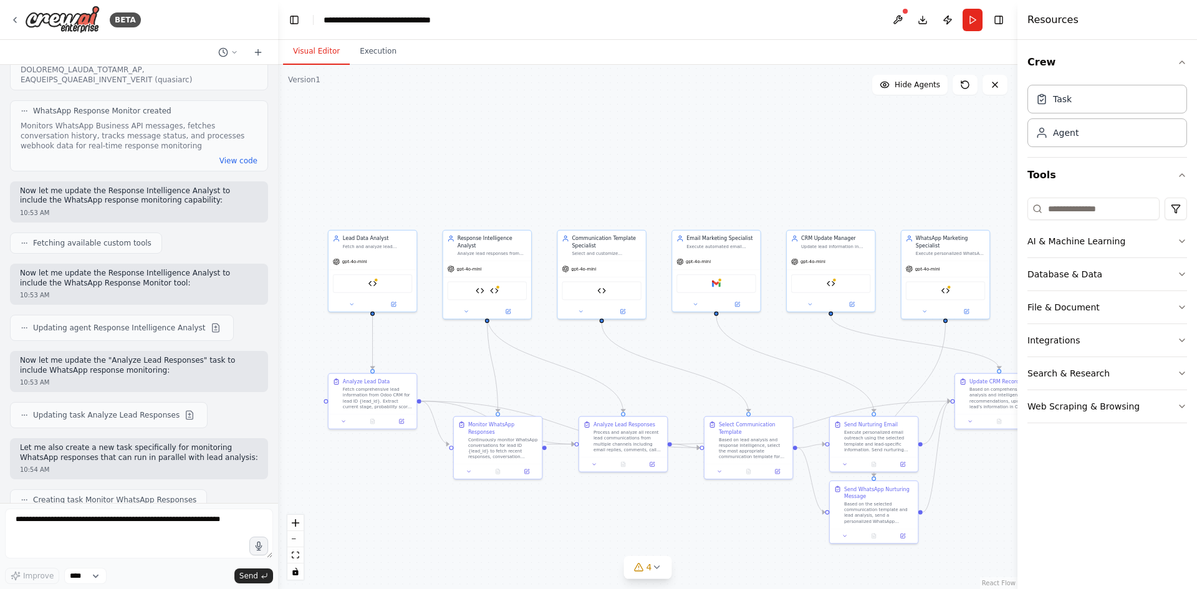
scroll to position [5616, 0]
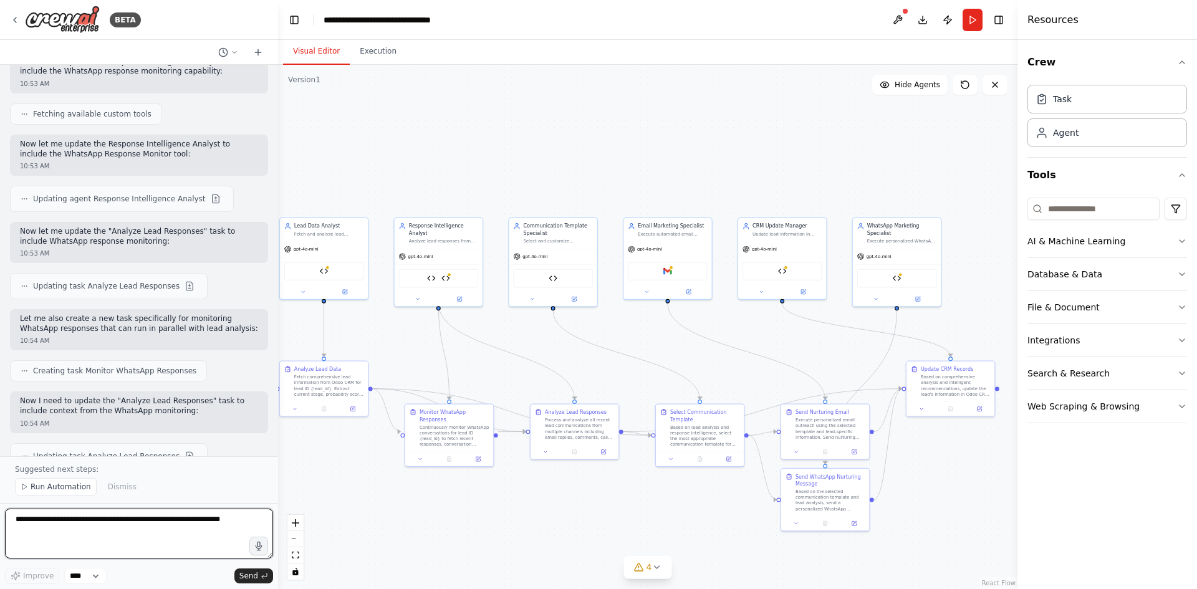
drag, startPoint x: 607, startPoint y: 127, endPoint x: 558, endPoint y: 113, distance: 51.3
click at [558, 113] on div ".deletable-edge-delete-btn { width: 20px; height: 20px; border: 0px solid #ffff…" at bounding box center [647, 327] width 739 height 524
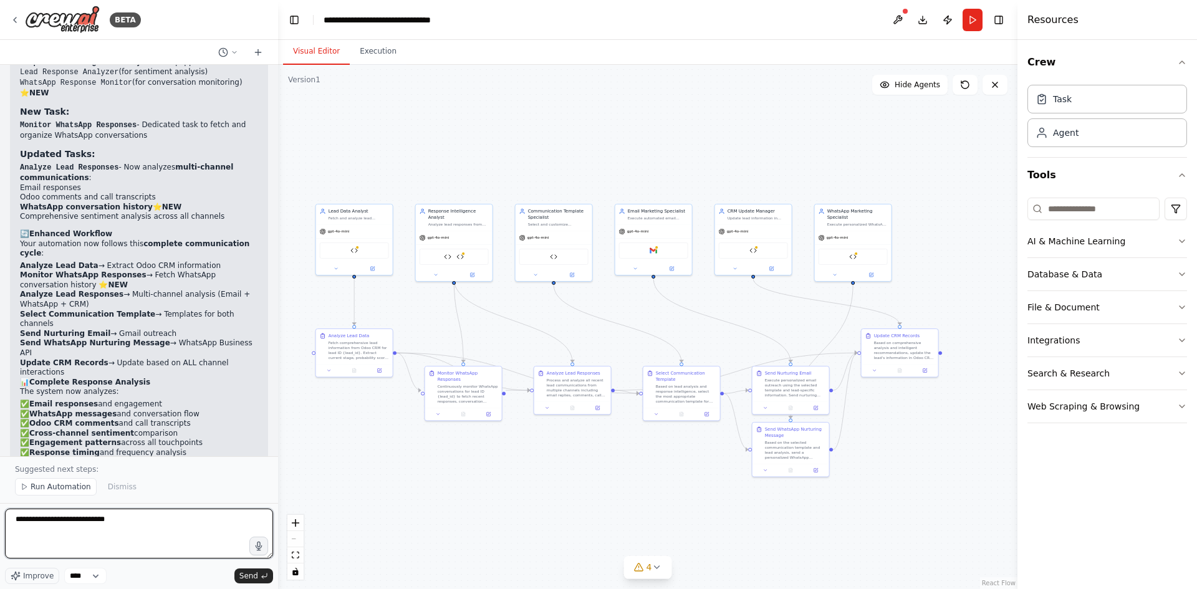
scroll to position [6345, 0]
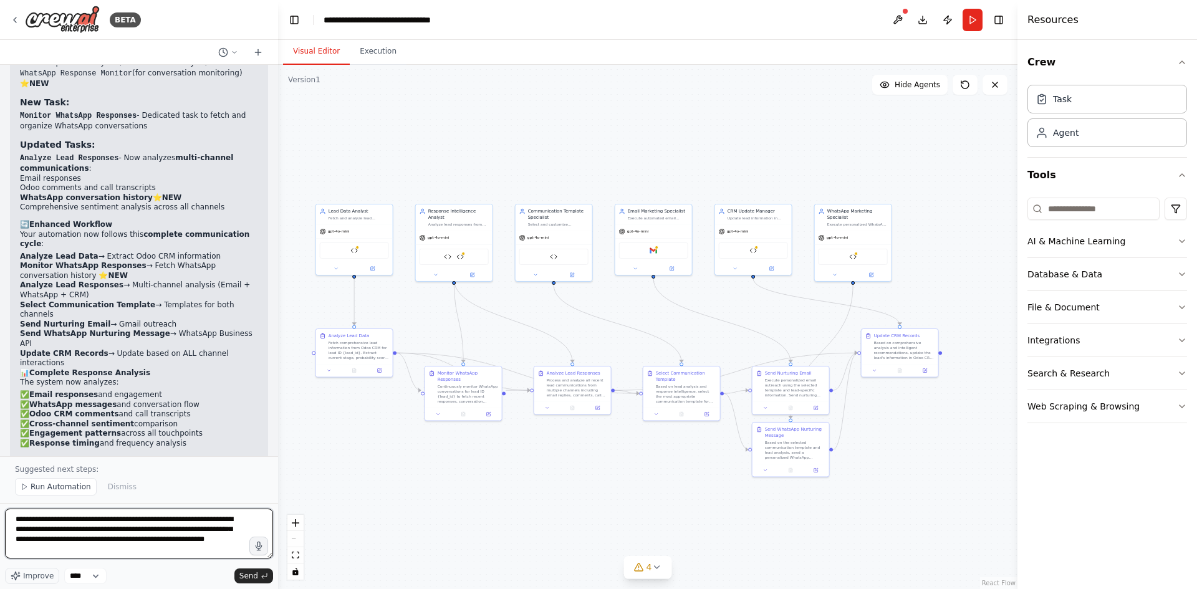
type textarea "**********"
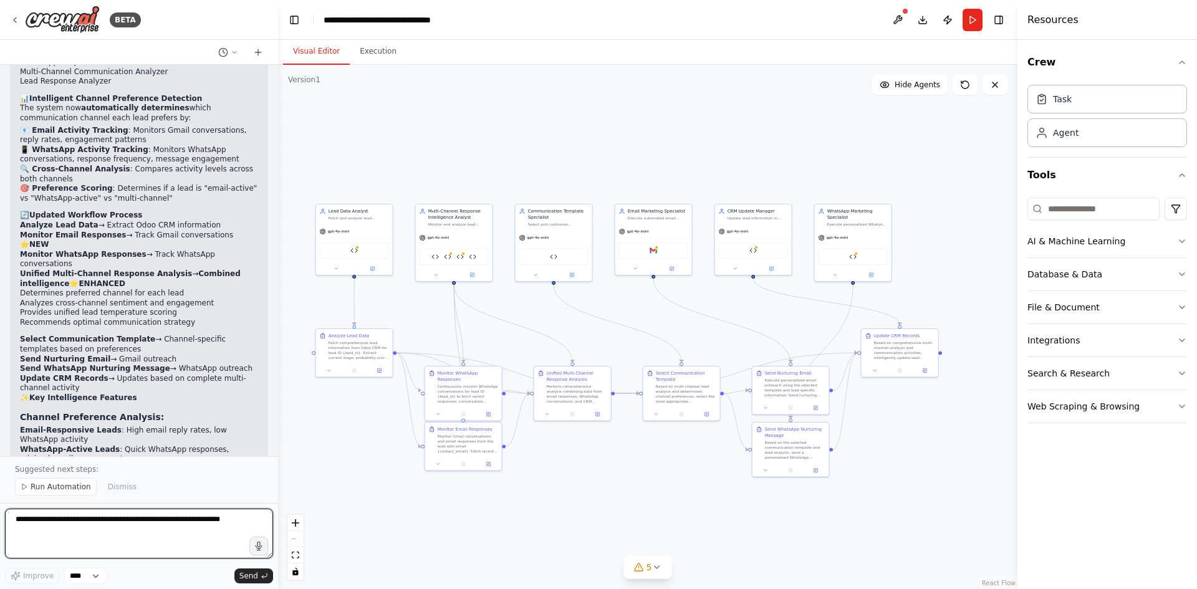
scroll to position [9074, 0]
click at [643, 337] on div ".deletable-edge-delete-btn { width: 20px; height: 20px; border: 0px solid #ffff…" at bounding box center [647, 327] width 739 height 524
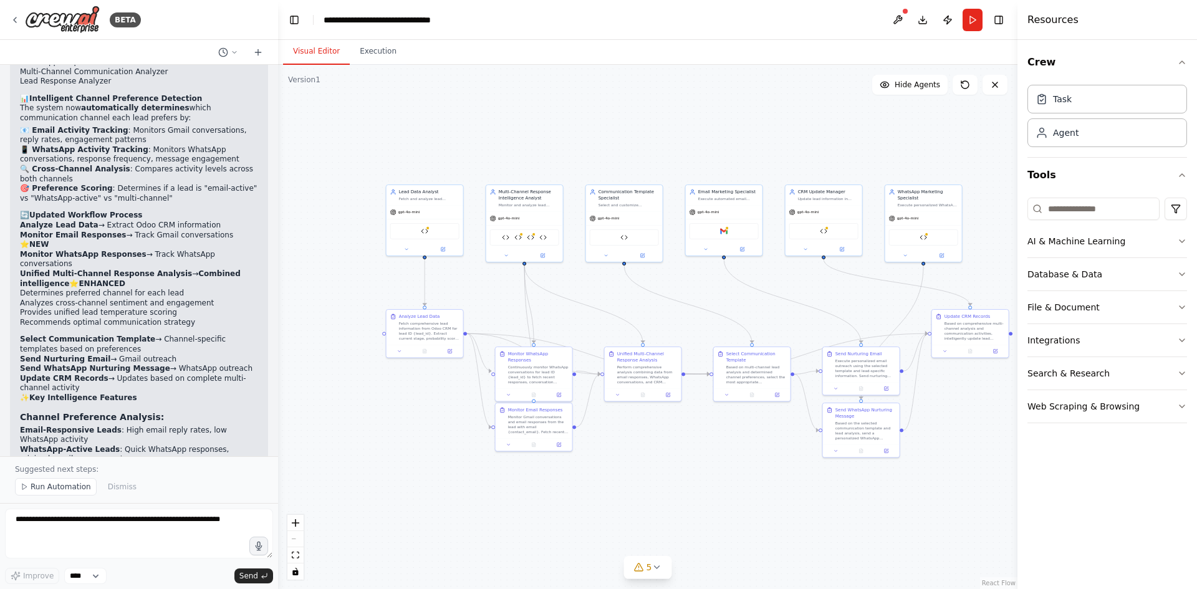
drag, startPoint x: 541, startPoint y: 325, endPoint x: 636, endPoint y: 133, distance: 214.9
click at [636, 133] on div ".deletable-edge-delete-btn { width: 20px; height: 20px; border: 0px solid #ffff…" at bounding box center [647, 327] width 739 height 524
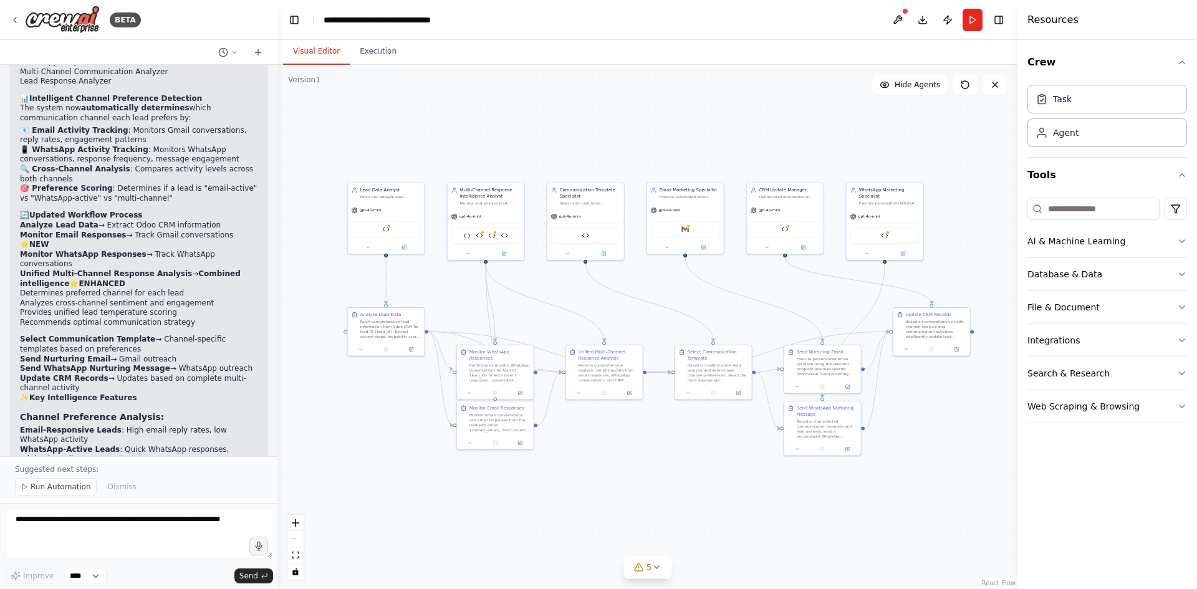
drag, startPoint x: 746, startPoint y: 107, endPoint x: 708, endPoint y: 107, distance: 38.0
click at [707, 107] on div ".deletable-edge-delete-btn { width: 20px; height: 20px; border: 0px solid #ffff…" at bounding box center [647, 327] width 739 height 524
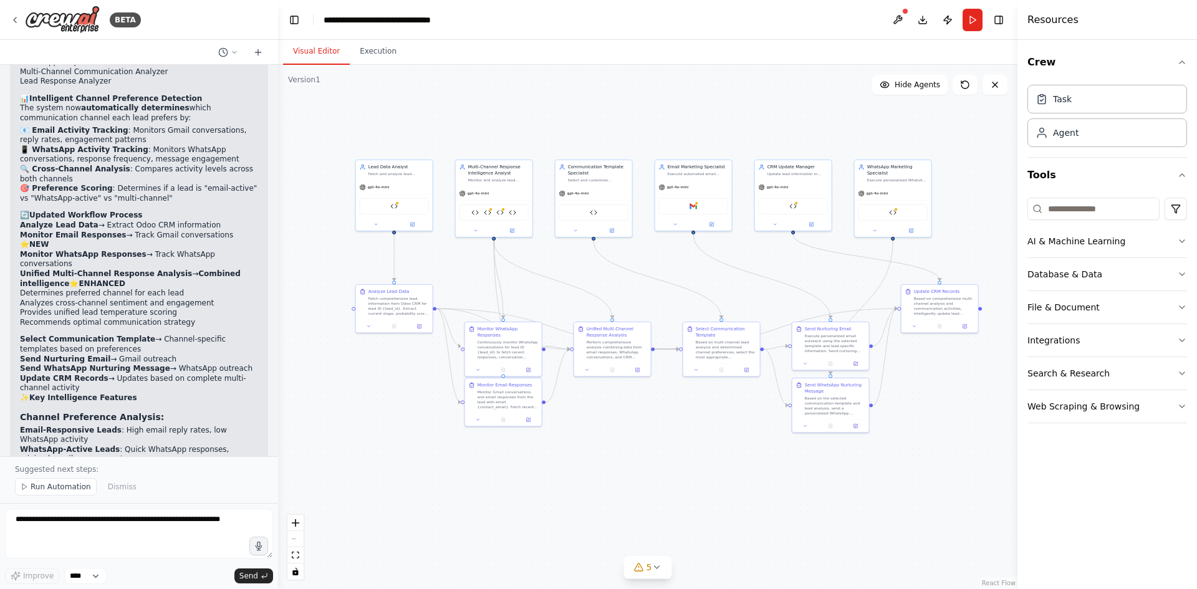
drag, startPoint x: 649, startPoint y: 118, endPoint x: 657, endPoint y: 94, distance: 25.6
click at [657, 94] on div ".deletable-edge-delete-btn { width: 20px; height: 20px; border: 0px solid #ffff…" at bounding box center [647, 327] width 739 height 524
drag, startPoint x: 140, startPoint y: 337, endPoint x: 18, endPoint y: 307, distance: 125.0
click at [18, 307] on div "Perfect! I've now created a complete unified multi-channel communication analys…" at bounding box center [139, 313] width 258 height 833
click at [130, 516] on li "Provides backup strategies for secondary channels" at bounding box center [139, 521] width 238 height 10
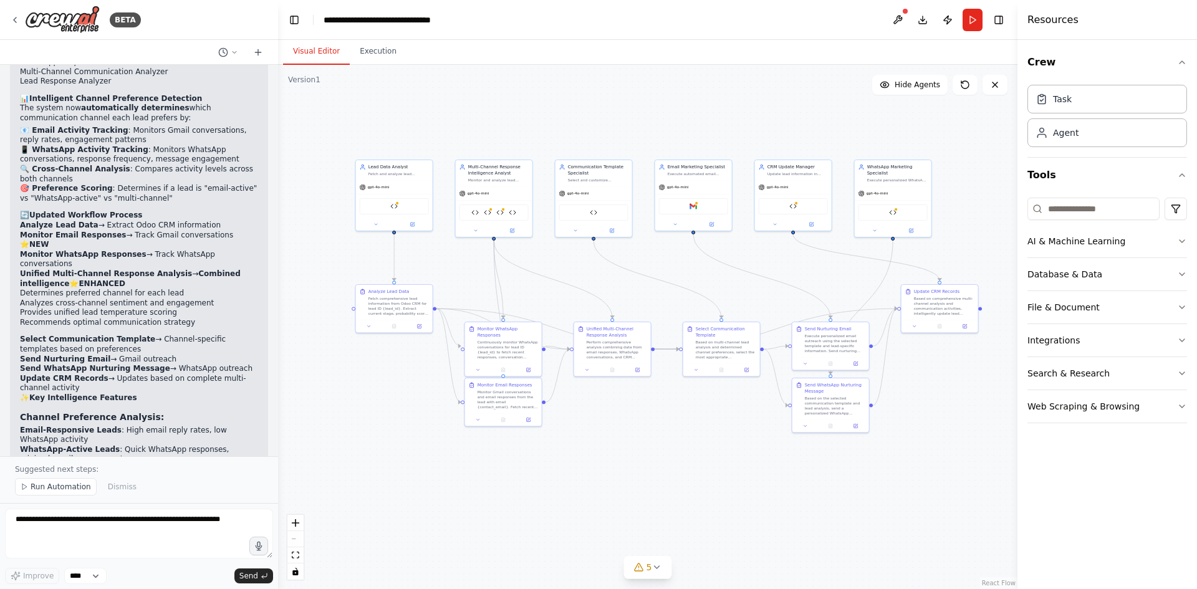
drag, startPoint x: 153, startPoint y: 281, endPoint x: 43, endPoint y: 254, distance: 113.4
click at [43, 506] on ul "Prioritizes the lead's preferred communication channel Provides backup strategi…" at bounding box center [139, 525] width 238 height 39
click at [165, 284] on div "Perfect! I've now created a complete unified multi-channel communication analys…" at bounding box center [139, 308] width 238 height 812
click at [221, 511] on textarea at bounding box center [139, 534] width 268 height 50
type textarea "**********"
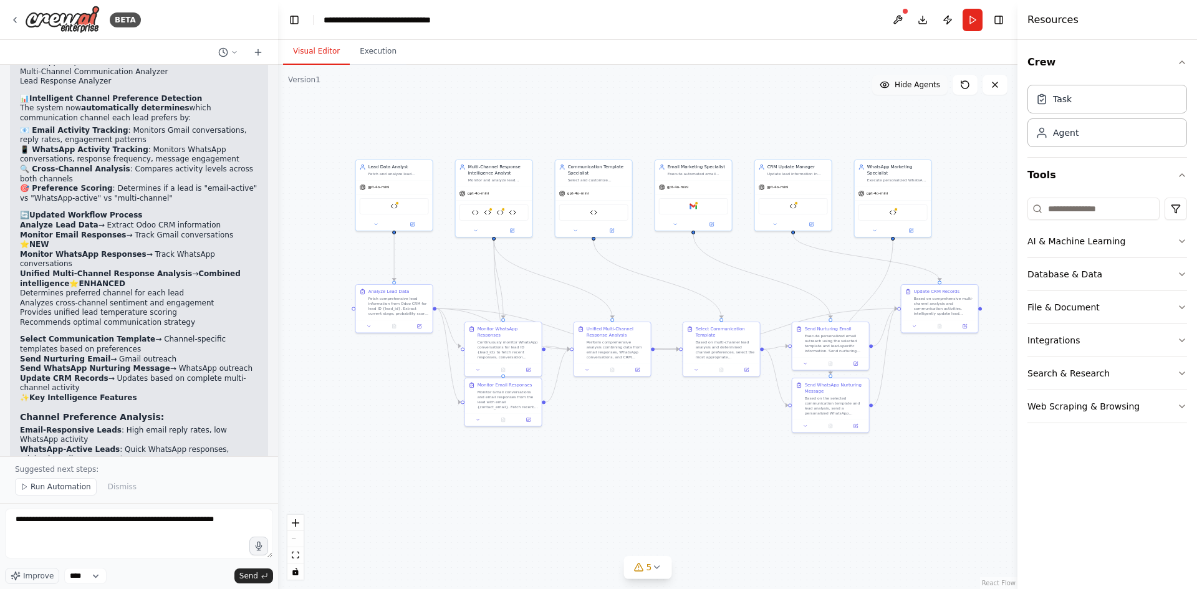
click at [915, 80] on span "Hide Agents" at bounding box center [918, 85] width 46 height 10
click at [915, 80] on span "Show Agents" at bounding box center [915, 85] width 49 height 10
click at [895, 18] on button at bounding box center [898, 20] width 20 height 22
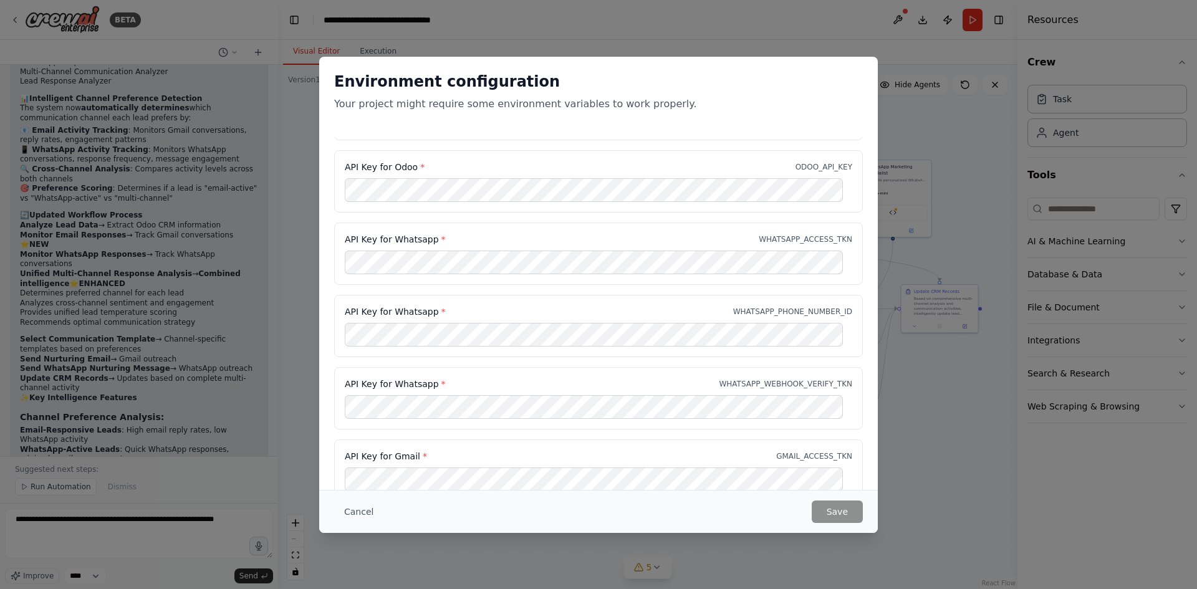
scroll to position [230, 0]
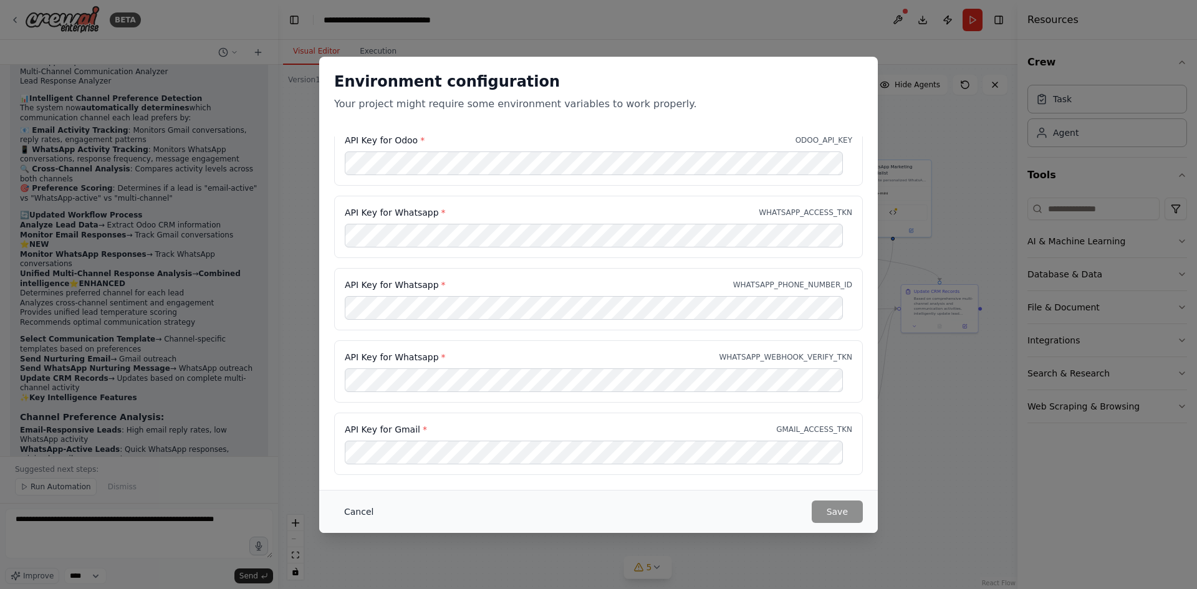
click at [358, 518] on button "Cancel" at bounding box center [358, 512] width 49 height 22
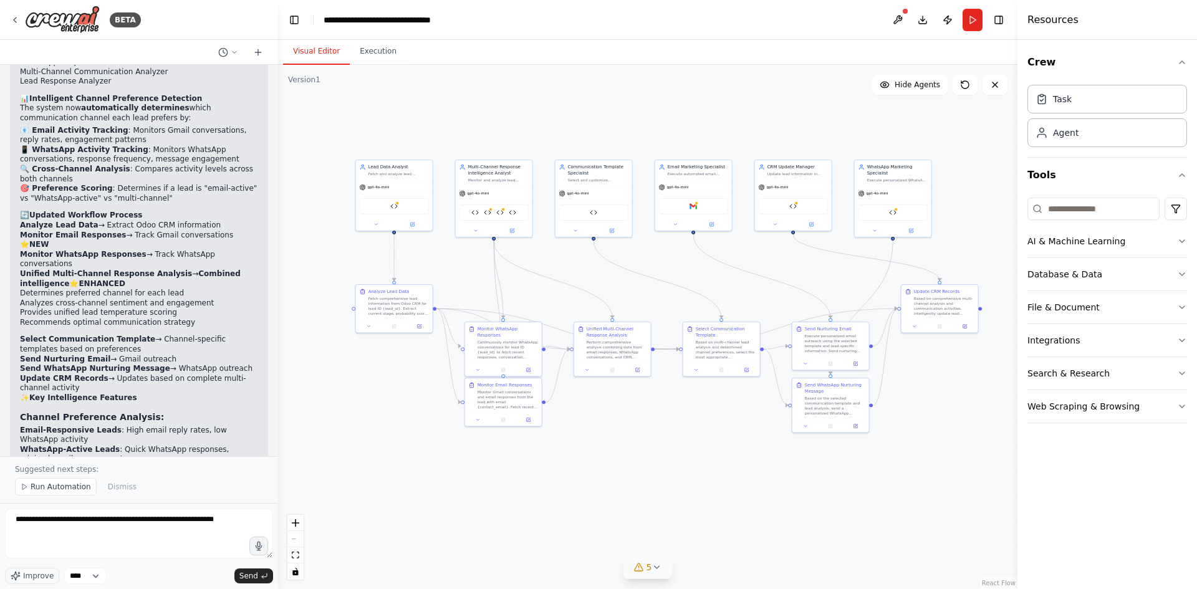
click at [647, 562] on span "5" at bounding box center [649, 567] width 6 height 12
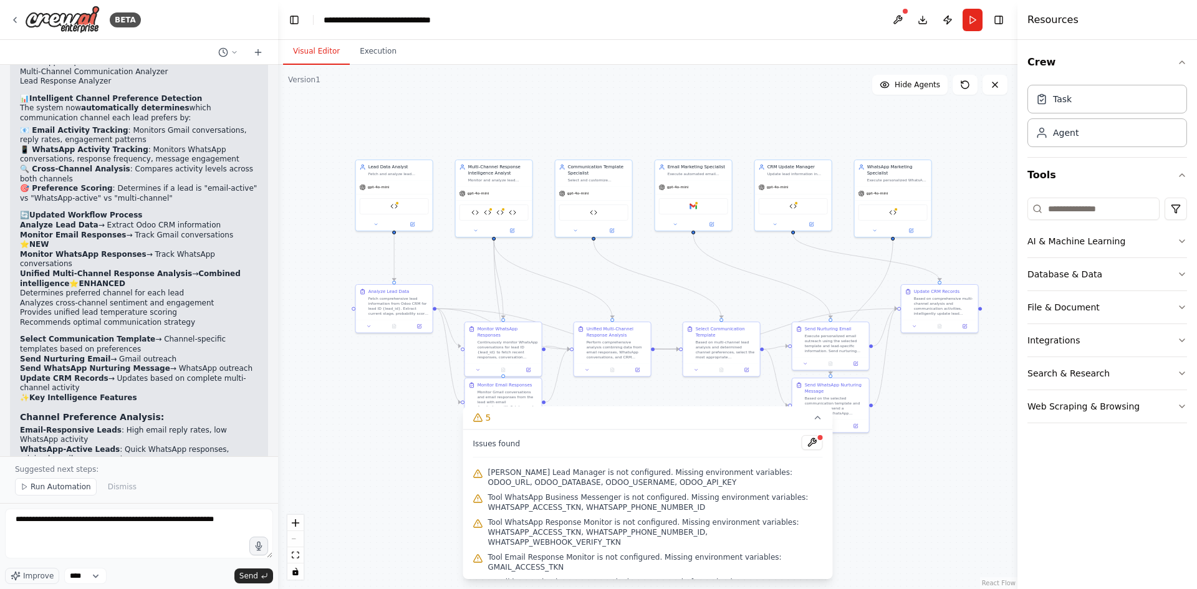
click at [552, 104] on div ".deletable-edge-delete-btn { width: 20px; height: 20px; border: 0px solid #ffff…" at bounding box center [647, 327] width 739 height 524
click at [824, 426] on button "5" at bounding box center [648, 417] width 370 height 23
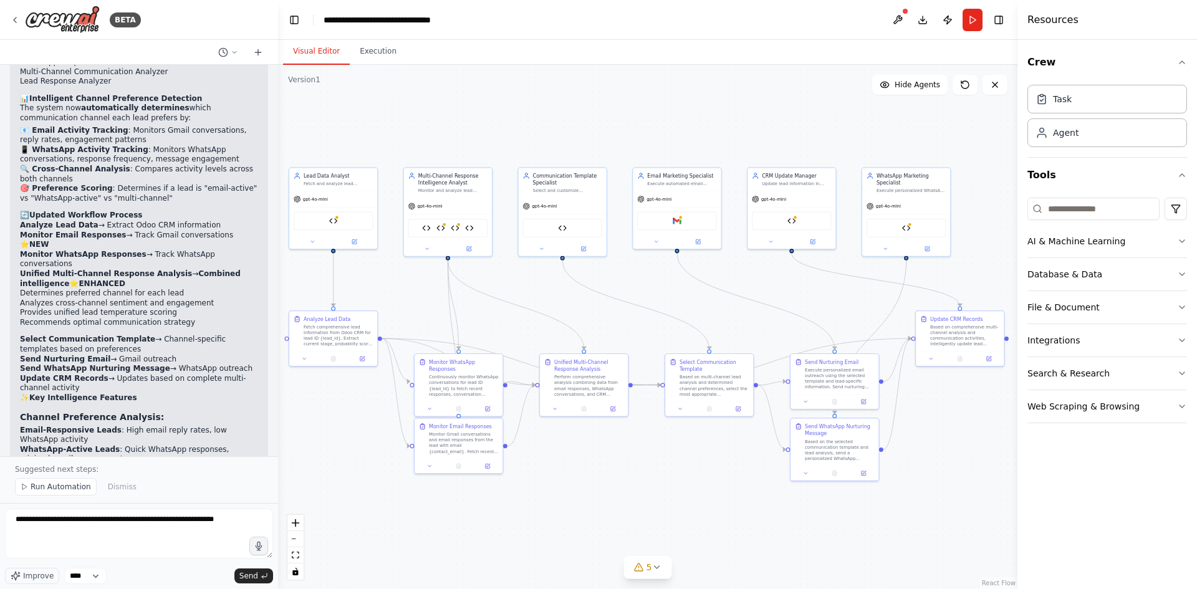
drag, startPoint x: 545, startPoint y: 125, endPoint x: 504, endPoint y: 128, distance: 41.2
click at [504, 128] on div ".deletable-edge-delete-btn { width: 20px; height: 20px; border: 0px solid #ffff…" at bounding box center [647, 327] width 739 height 524
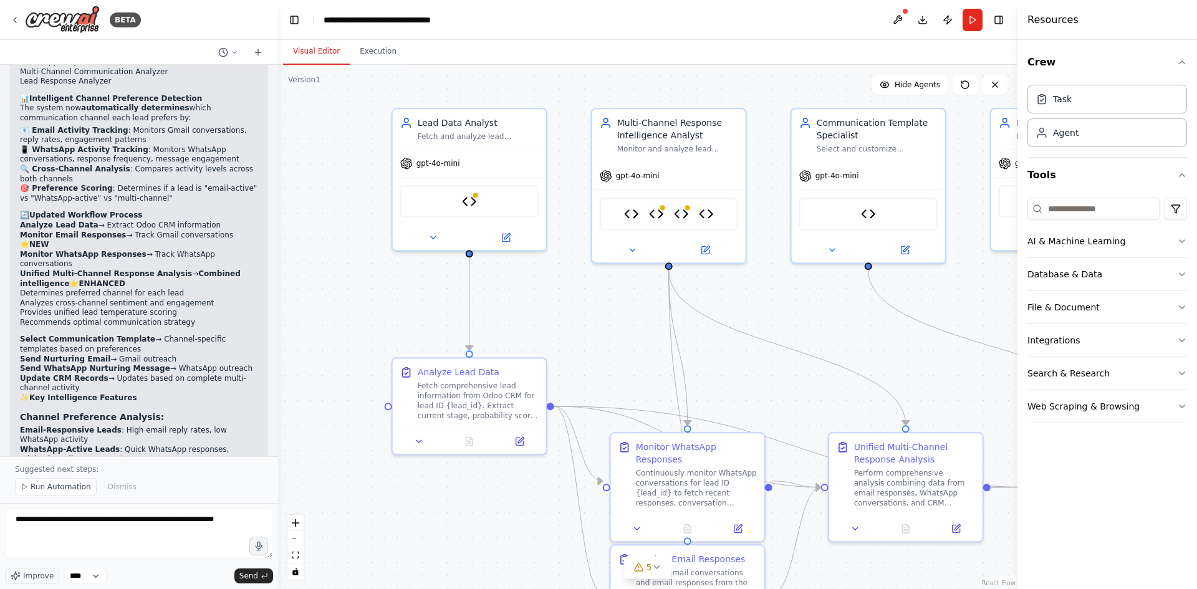
drag, startPoint x: 374, startPoint y: 189, endPoint x: 645, endPoint y: 325, distance: 303.3
click at [645, 325] on div ".deletable-edge-delete-btn { width: 20px; height: 20px; border: 0px solid #ffff…" at bounding box center [647, 327] width 739 height 524
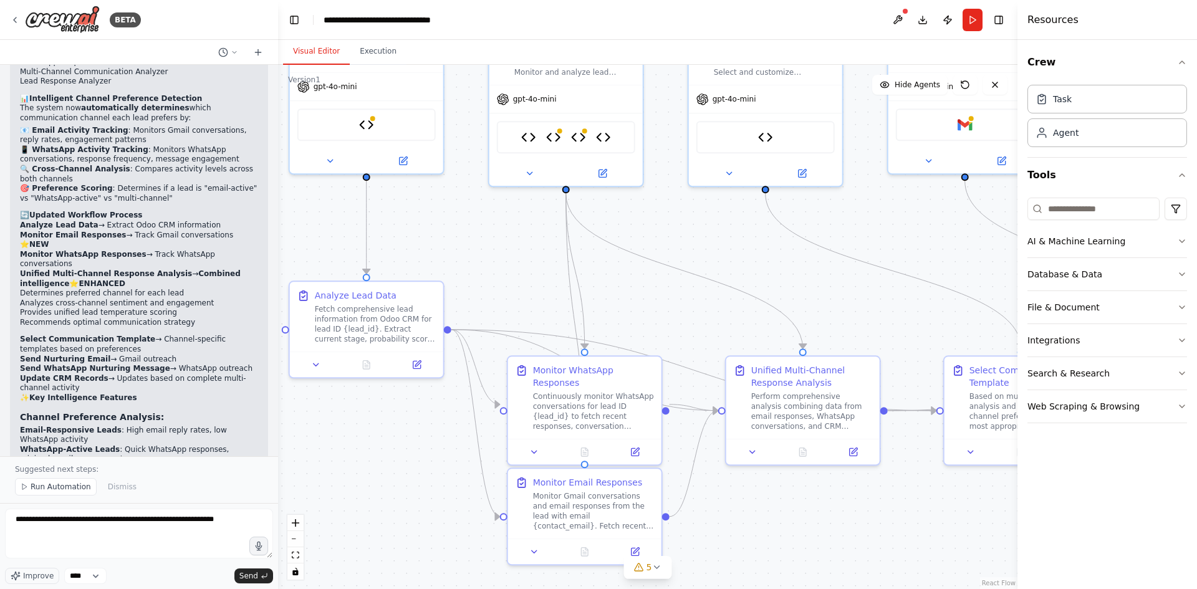
drag, startPoint x: 597, startPoint y: 355, endPoint x: 492, endPoint y: 277, distance: 130.9
click at [492, 277] on div ".deletable-edge-delete-btn { width: 20px; height: 20px; border: 0px solid #ffff…" at bounding box center [647, 327] width 739 height 524
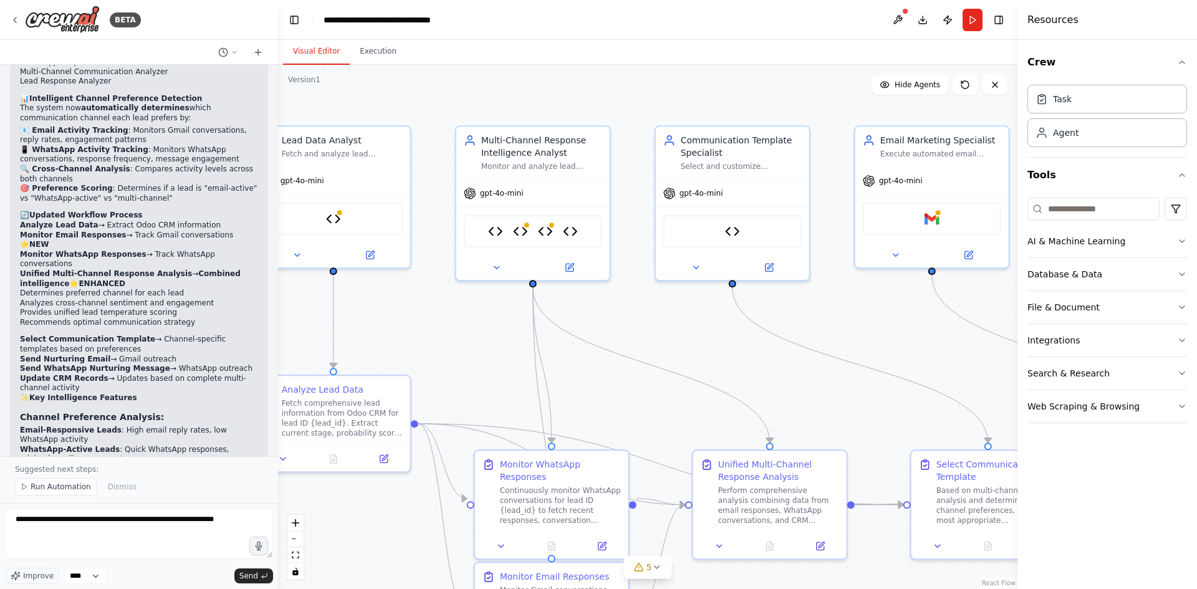
drag, startPoint x: 678, startPoint y: 297, endPoint x: 641, endPoint y: 386, distance: 96.4
click at [646, 392] on div ".deletable-edge-delete-btn { width: 20px; height: 20px; border: 0px solid #ffff…" at bounding box center [647, 327] width 739 height 524
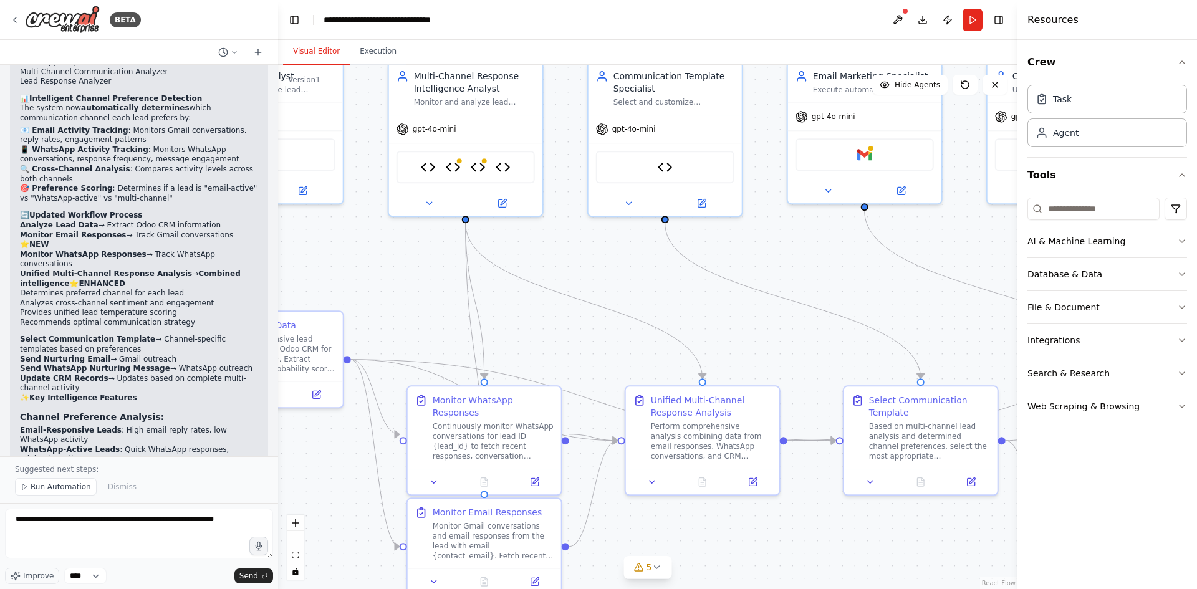
drag, startPoint x: 669, startPoint y: 418, endPoint x: 605, endPoint y: 357, distance: 88.6
click at [605, 359] on div ".deletable-edge-delete-btn { width: 20px; height: 20px; border: 0px solid #ffff…" at bounding box center [647, 327] width 739 height 524
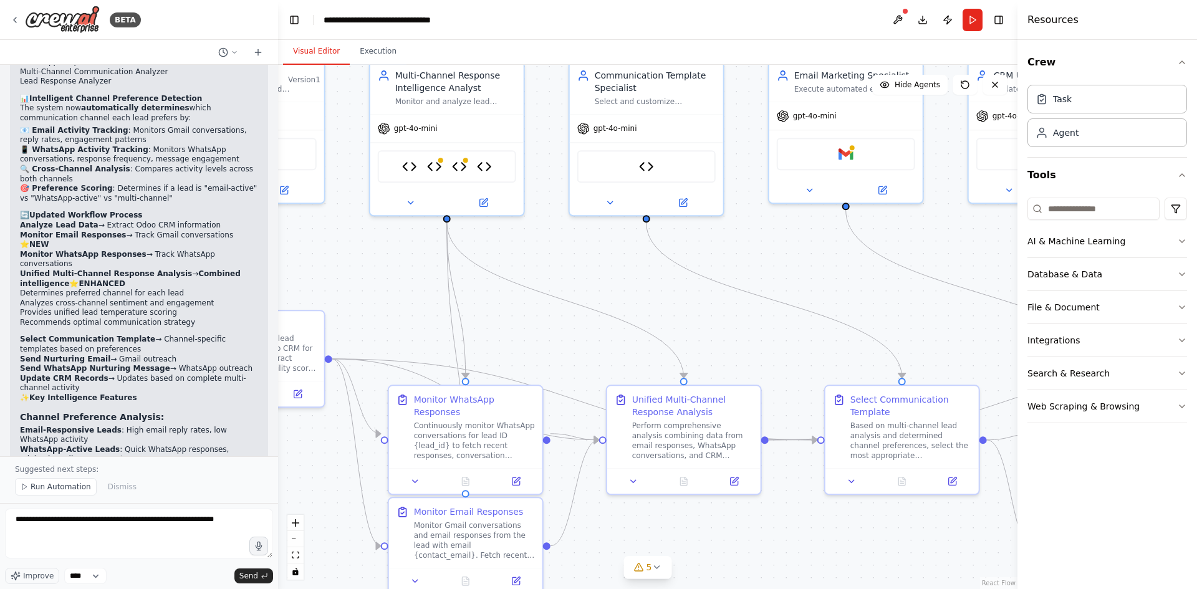
drag, startPoint x: 566, startPoint y: 319, endPoint x: 542, endPoint y: 315, distance: 24.5
click at [542, 315] on div ".deletable-edge-delete-btn { width: 20px; height: 20px; border: 0px solid #ffff…" at bounding box center [647, 327] width 739 height 524
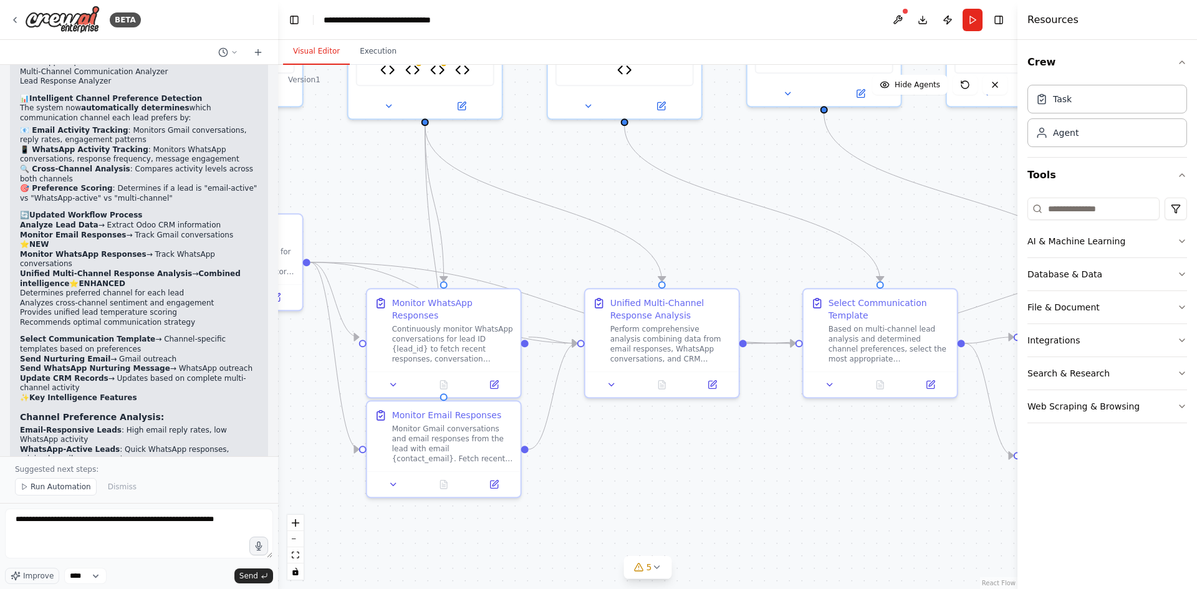
drag, startPoint x: 553, startPoint y: 329, endPoint x: 537, endPoint y: 314, distance: 22.5
click at [531, 217] on div ".deletable-edge-delete-btn { width: 20px; height: 20px; border: 0px solid #ffff…" at bounding box center [647, 327] width 739 height 524
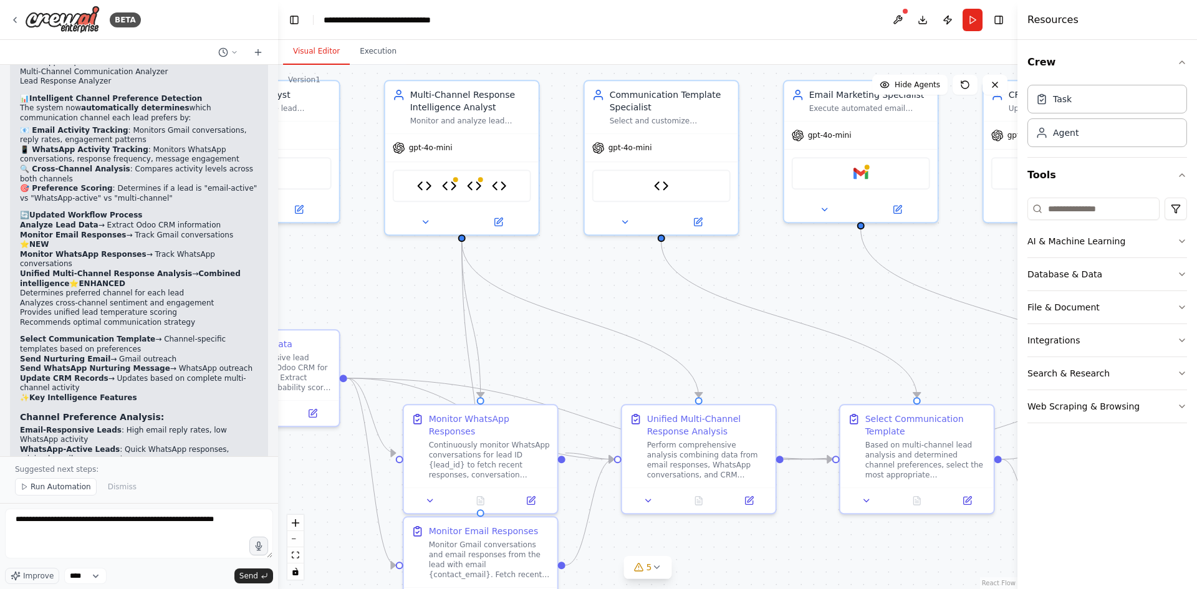
drag, startPoint x: 545, startPoint y: 242, endPoint x: 575, endPoint y: 360, distance: 122.0
click at [575, 361] on div ".deletable-edge-delete-btn { width: 20px; height: 20px; border: 0px solid #ffff…" at bounding box center [647, 327] width 739 height 524
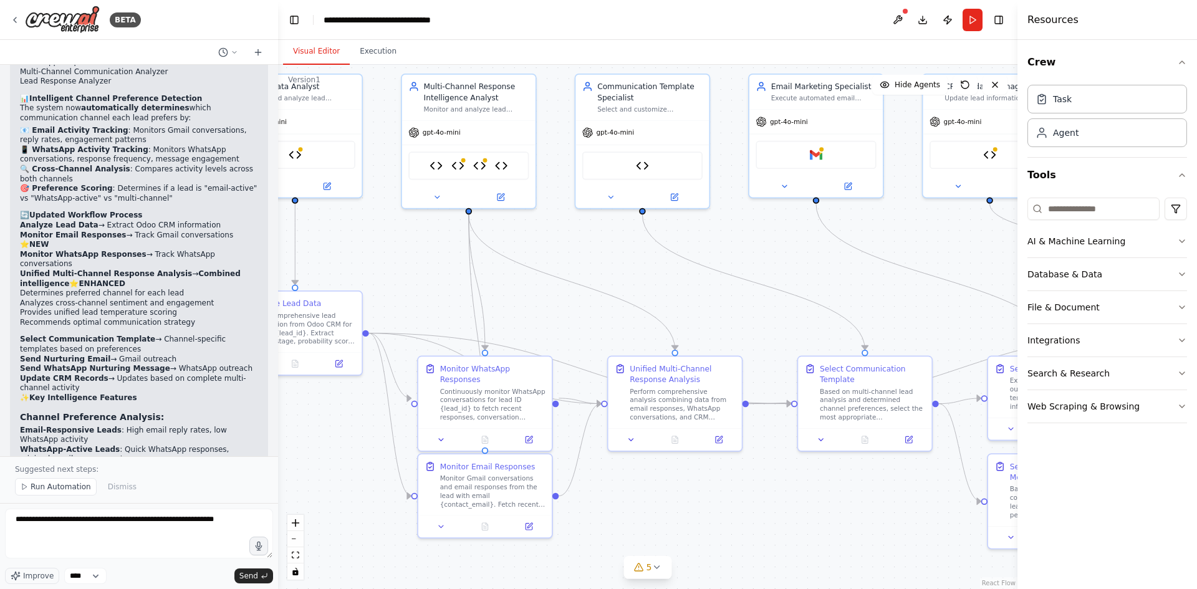
drag, startPoint x: 575, startPoint y: 351, endPoint x: 573, endPoint y: 313, distance: 38.1
click at [573, 313] on div ".deletable-edge-delete-btn { width: 20px; height: 20px; border: 0px solid #ffff…" at bounding box center [647, 327] width 739 height 524
click at [900, 23] on button at bounding box center [898, 20] width 20 height 22
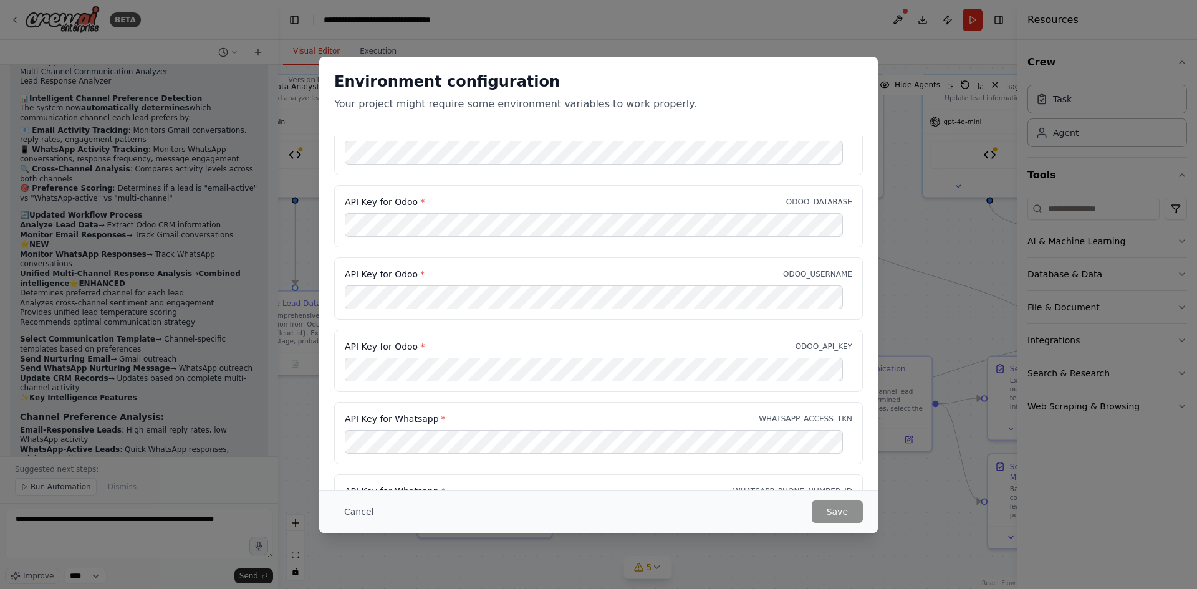
scroll to position [0, 0]
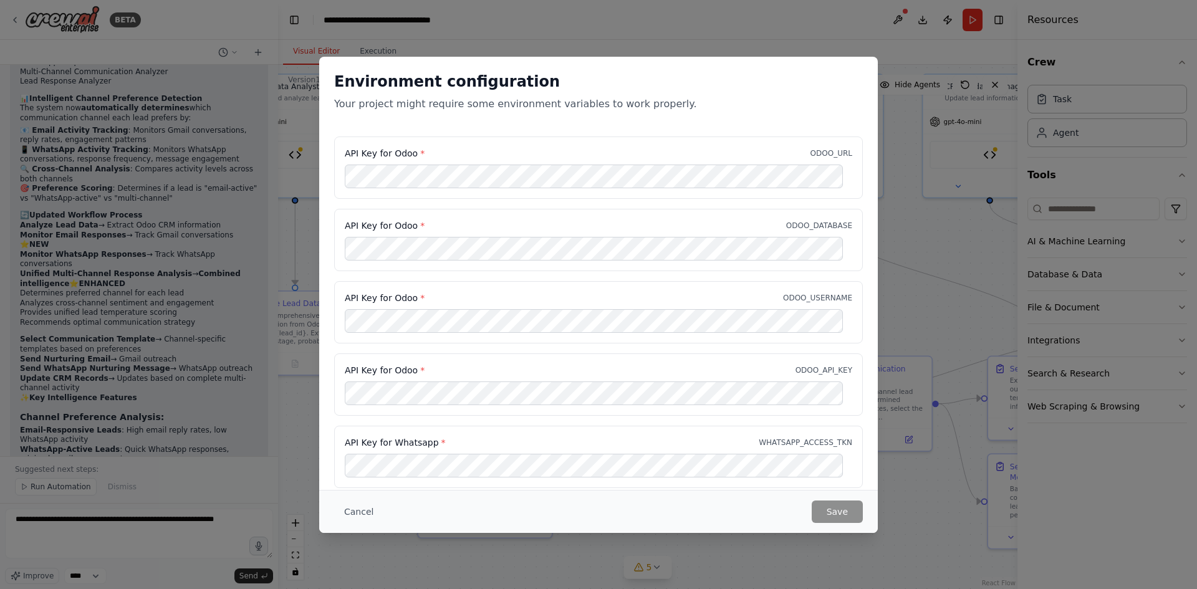
click at [810, 299] on p "ODOO_USERNAME" at bounding box center [817, 298] width 69 height 10
click at [818, 369] on p "ODOO_API_KEY" at bounding box center [823, 370] width 57 height 10
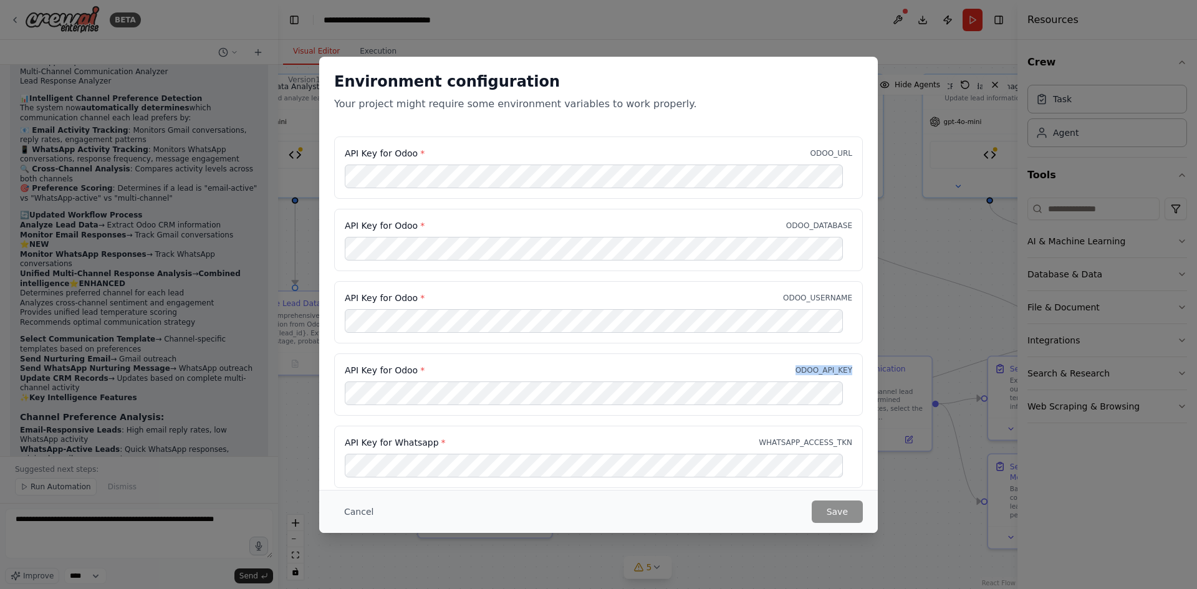
click at [742, 362] on div "API Key for Odoo * ODOO_API_KEY" at bounding box center [598, 384] width 529 height 62
click at [961, 60] on div "Environment configuration Your project might require some environment variables…" at bounding box center [598, 294] width 1197 height 589
drag, startPoint x: 353, startPoint y: 506, endPoint x: 349, endPoint y: 499, distance: 7.8
click at [353, 504] on button "Cancel" at bounding box center [358, 512] width 49 height 22
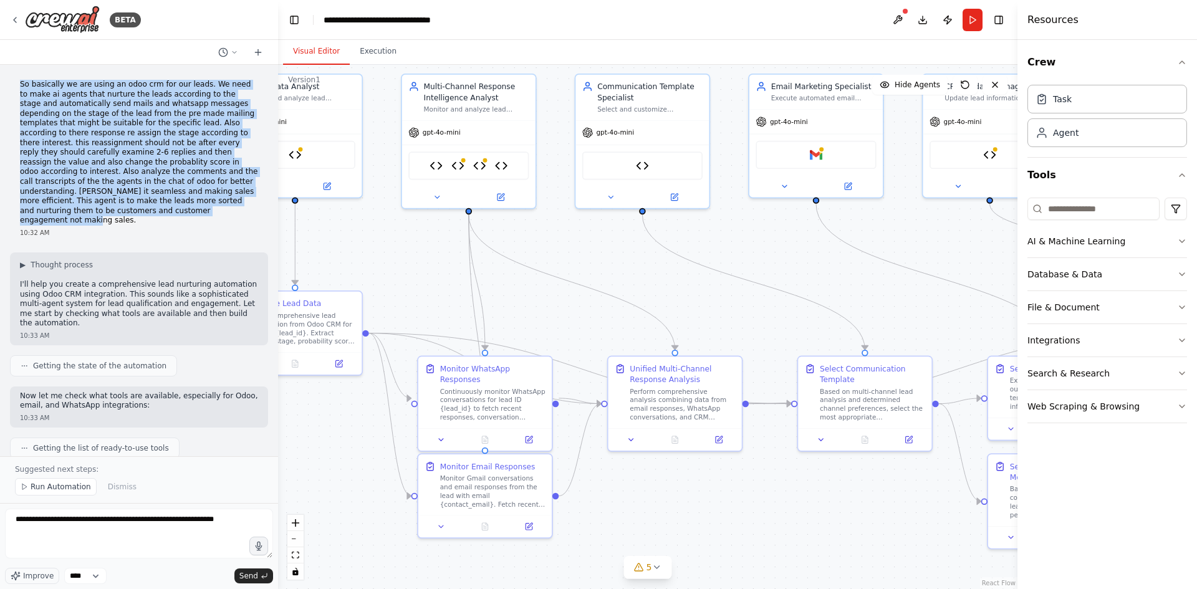
drag, startPoint x: 11, startPoint y: 82, endPoint x: 214, endPoint y: 204, distance: 237.7
click at [214, 204] on div "So basically we are using an odoo crm for our leads. We need to make ai agents …" at bounding box center [139, 159] width 258 height 168
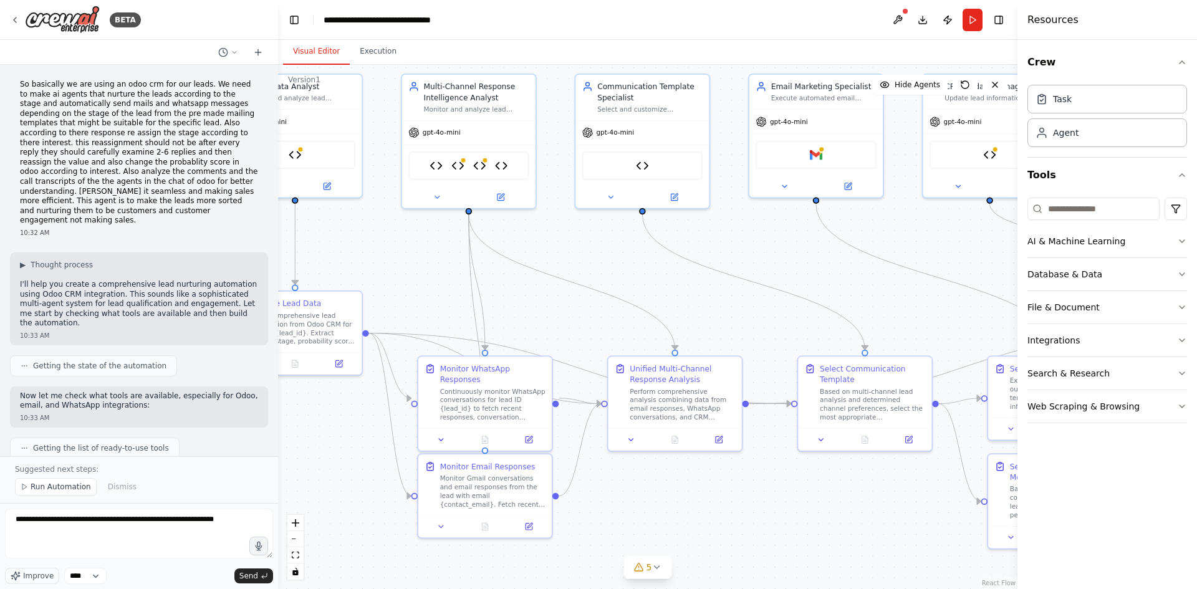
click at [224, 228] on div "10:32 AM" at bounding box center [139, 232] width 238 height 9
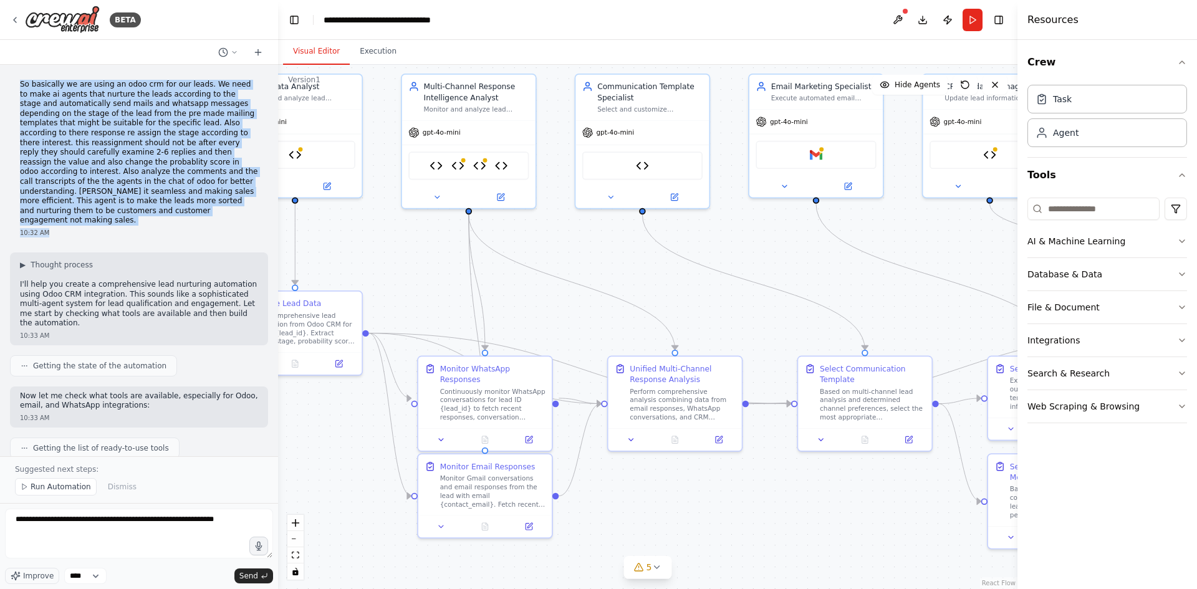
drag, startPoint x: 226, startPoint y: 210, endPoint x: 24, endPoint y: 77, distance: 241.7
click at [19, 77] on div "So basically we are using an odoo crm for our leads. We need to make ai agents …" at bounding box center [139, 159] width 258 height 168
click at [26, 78] on div "So basically we are using an odoo crm for our leads. We need to make ai agents …" at bounding box center [139, 159] width 258 height 168
click at [46, 92] on p "So basically we are using an odoo crm for our leads. We need to make ai agents …" at bounding box center [139, 153] width 238 height 146
click at [179, 228] on div "10:32 AM" at bounding box center [139, 232] width 238 height 9
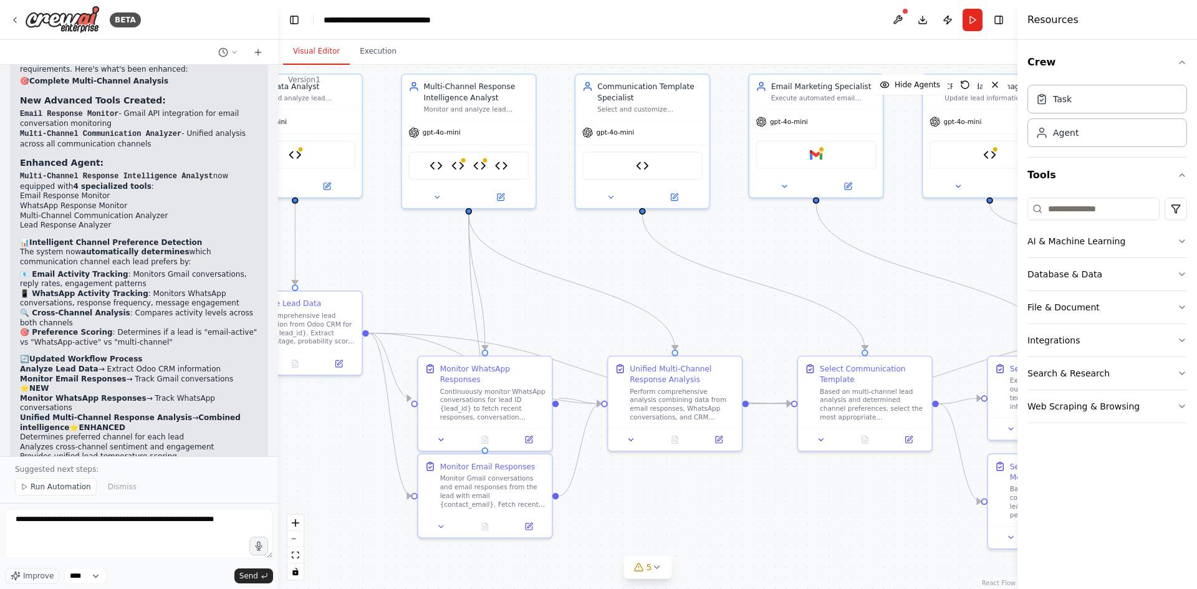
scroll to position [9074, 0]
